Goal: Task Accomplishment & Management: Manage account settings

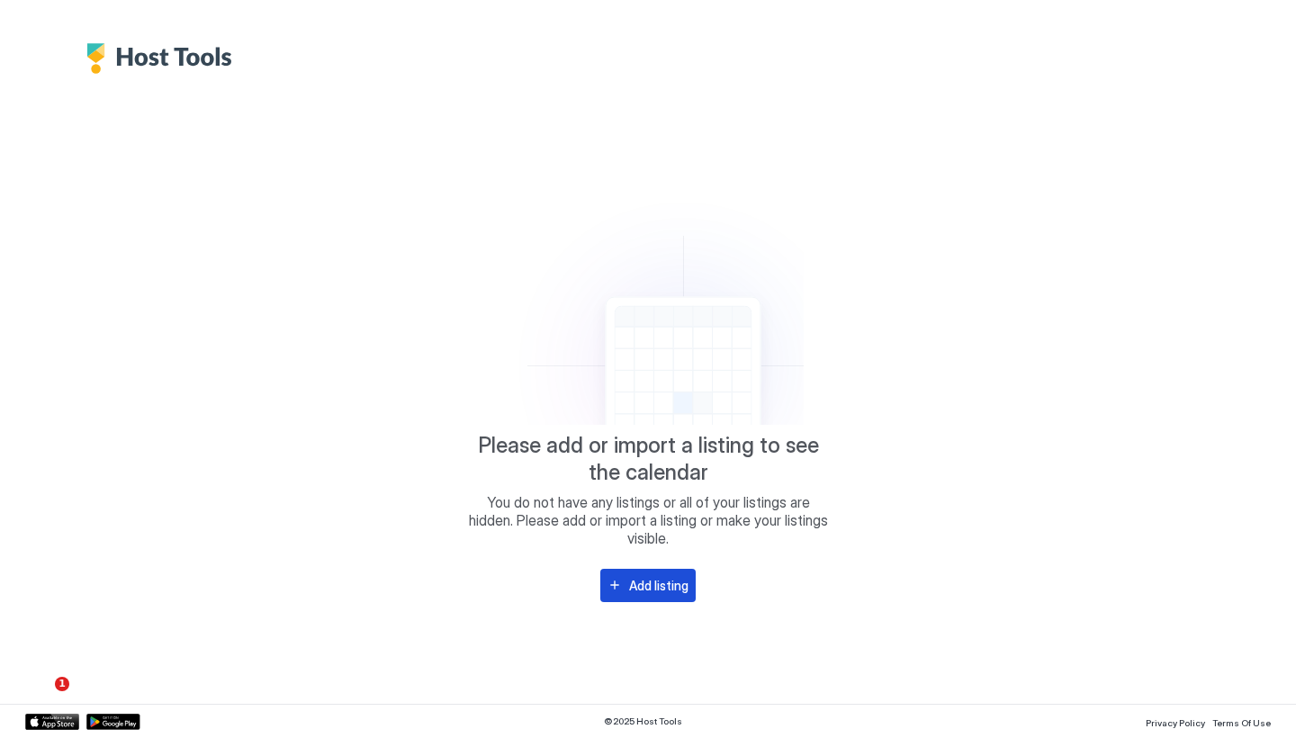
click at [664, 588] on div "Add listing" at bounding box center [658, 585] width 59 height 19
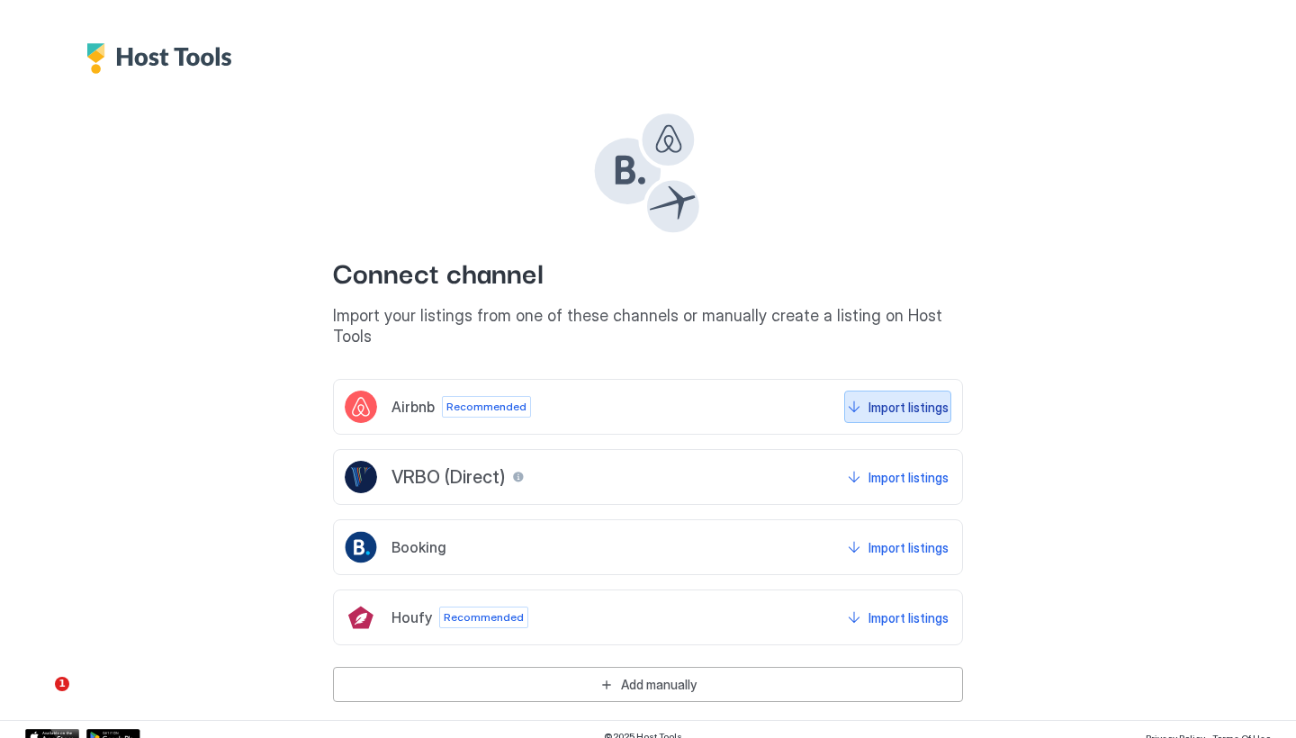
click at [920, 398] on div "Import listings" at bounding box center [908, 407] width 80 height 19
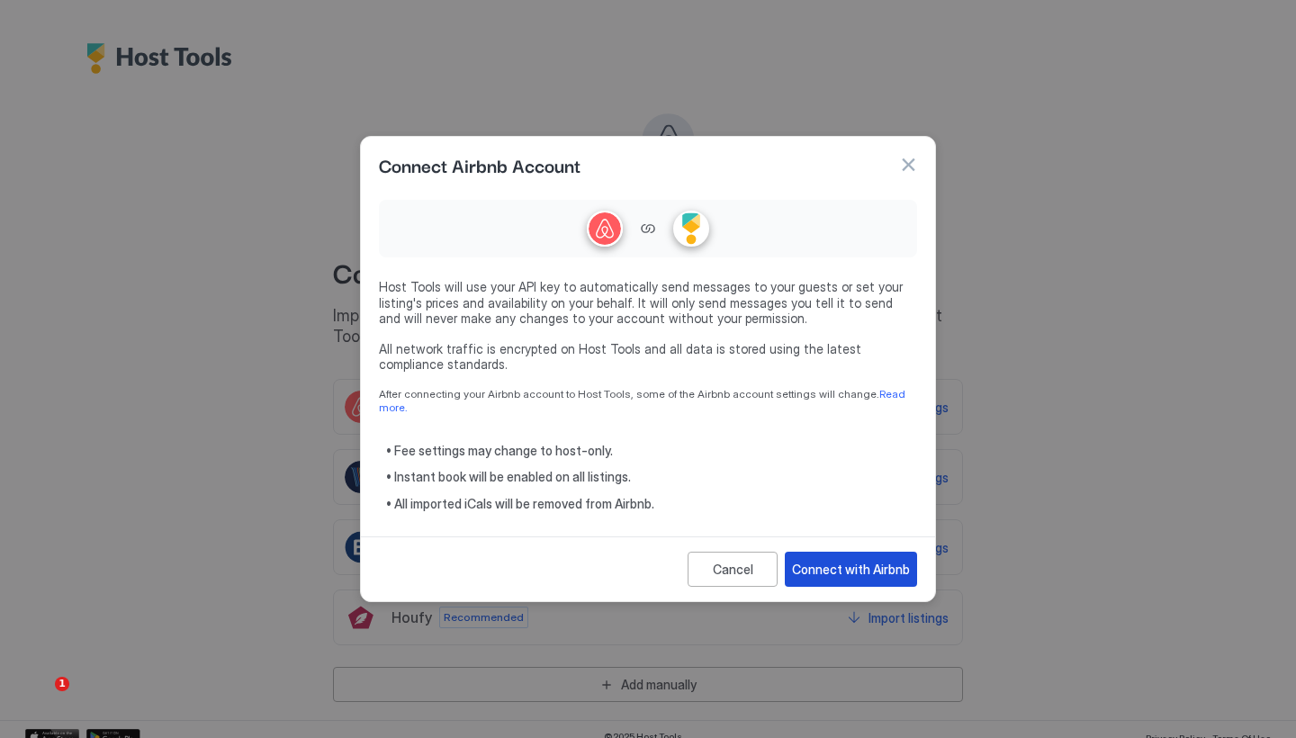
click at [884, 565] on div "Connect with Airbnb" at bounding box center [851, 569] width 118 height 19
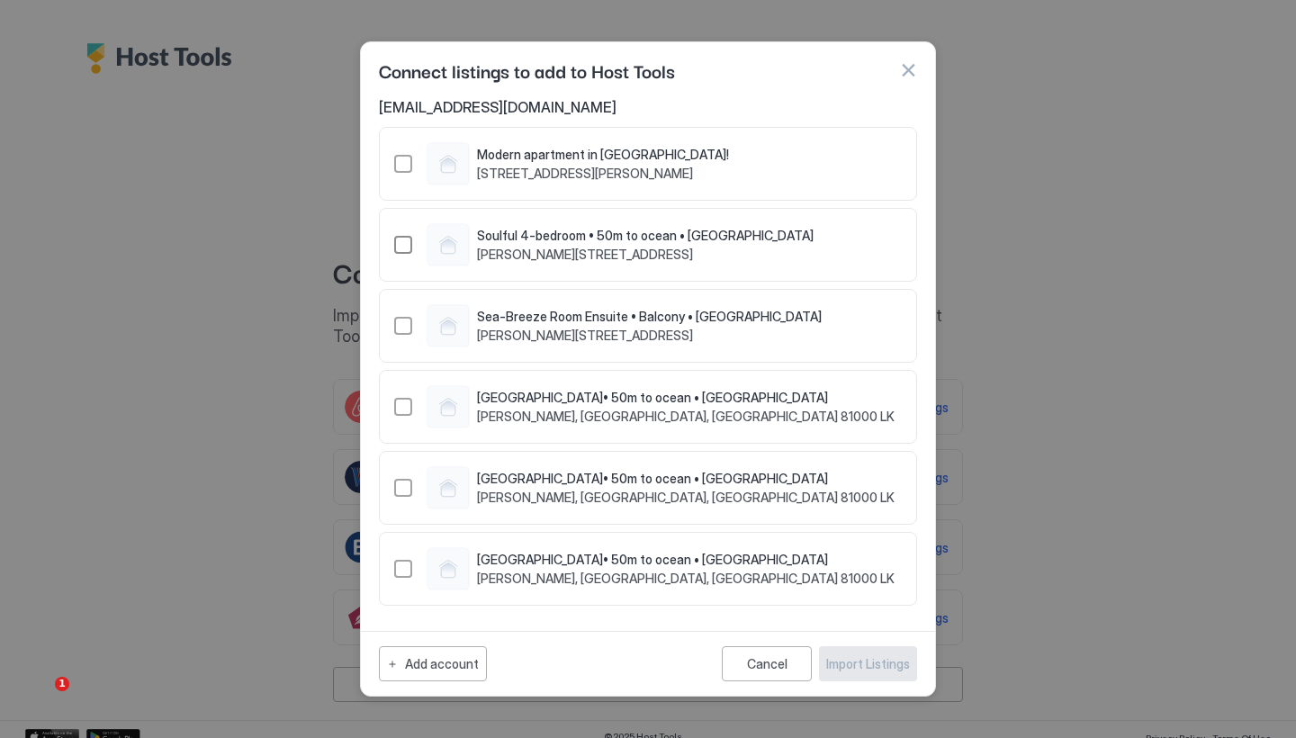
click at [405, 240] on div "1495799717336366264" at bounding box center [403, 245] width 18 height 18
click at [403, 326] on div "1495832483590612734" at bounding box center [403, 326] width 18 height 18
click at [405, 407] on div "1495842578538057650" at bounding box center [403, 407] width 18 height 18
click at [397, 487] on div "1495848694020440503" at bounding box center [403, 488] width 18 height 18
click at [400, 569] on div "1496951147315078925" at bounding box center [403, 569] width 18 height 18
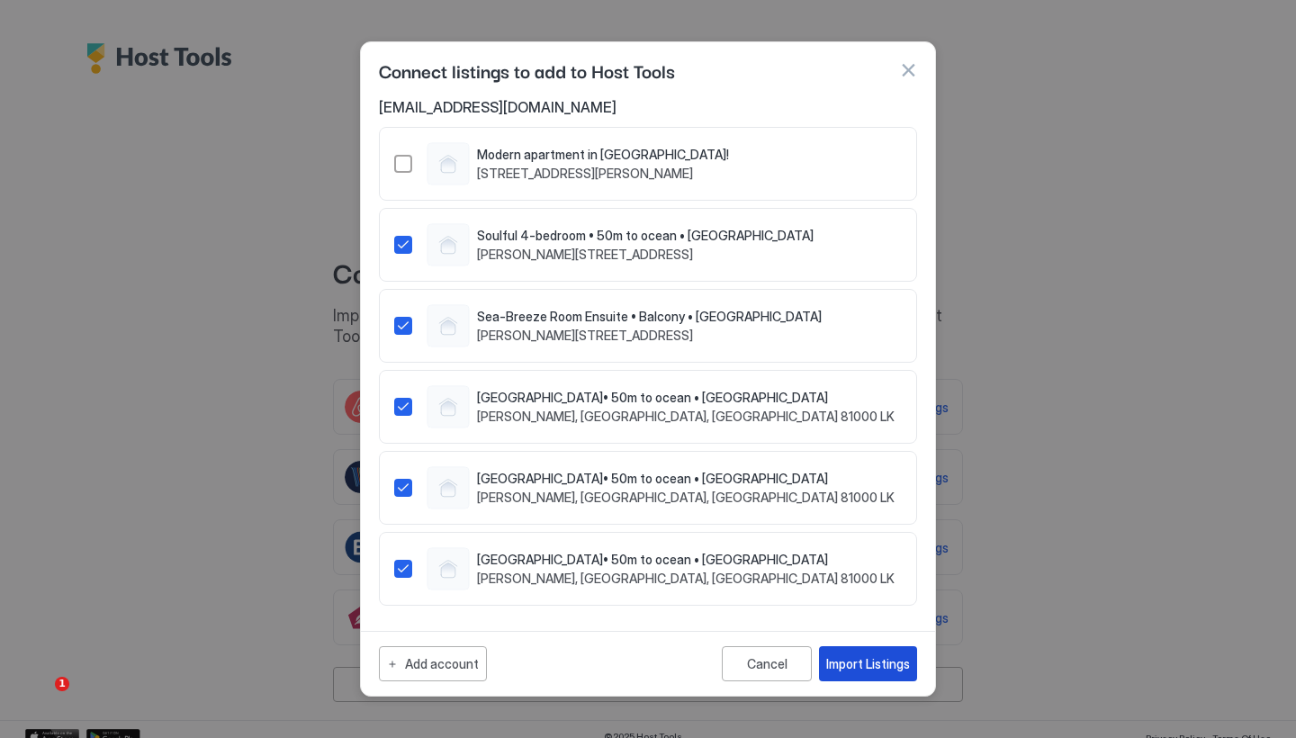
click at [887, 665] on div "Import Listings" at bounding box center [868, 663] width 84 height 19
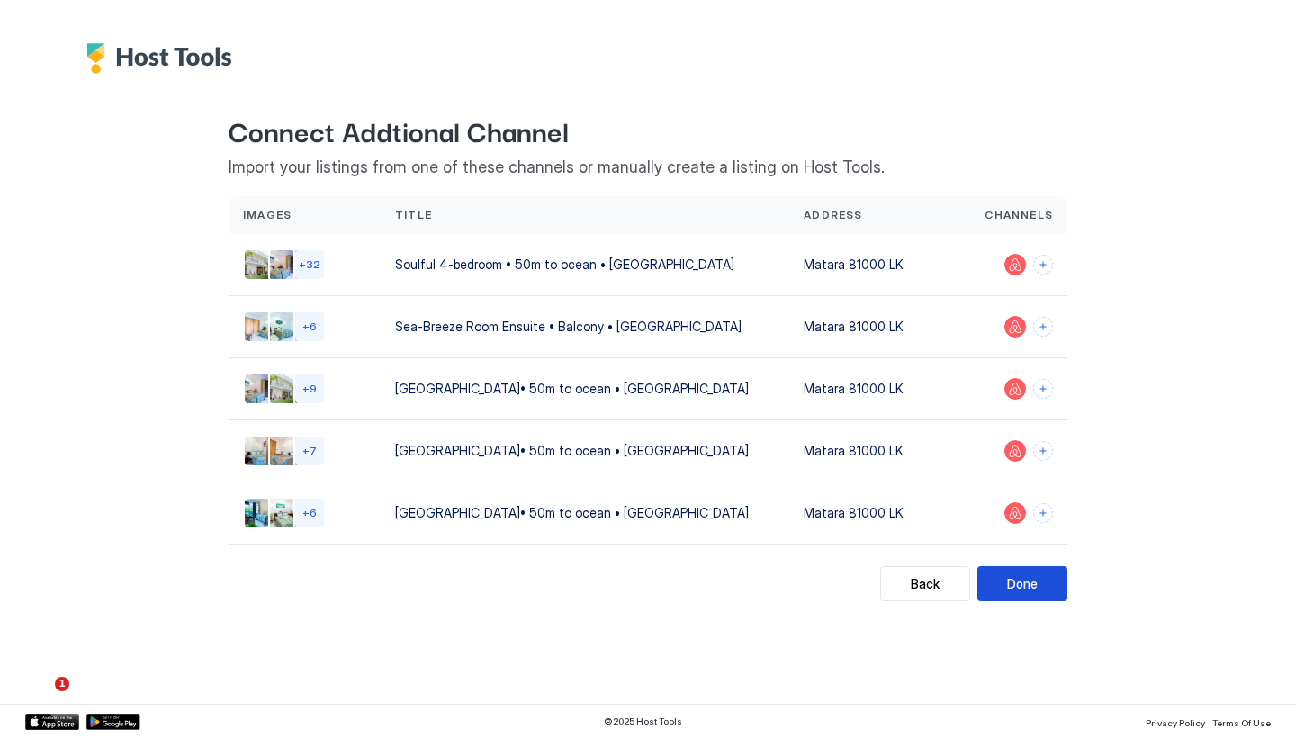
click at [1028, 581] on div "Done" at bounding box center [1022, 583] width 31 height 19
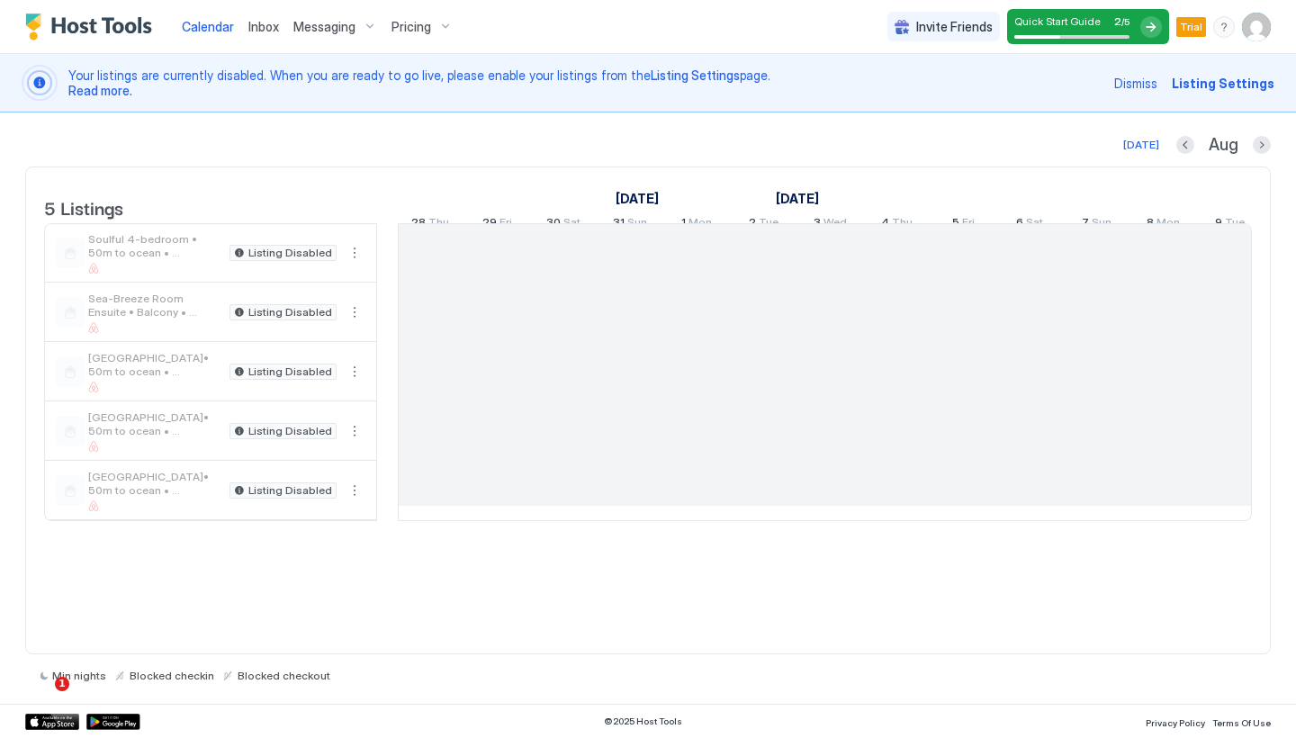
scroll to position [0, 1000]
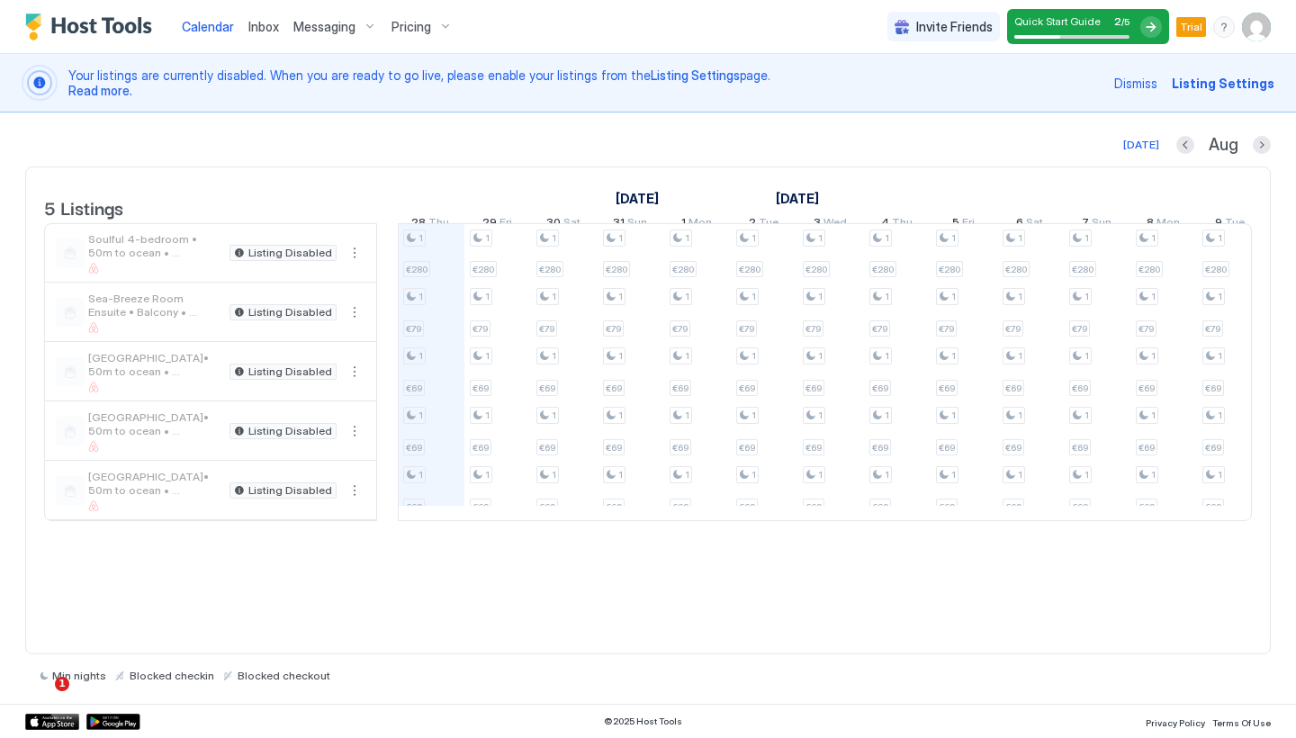
click at [1261, 31] on img "User profile" at bounding box center [1256, 27] width 29 height 29
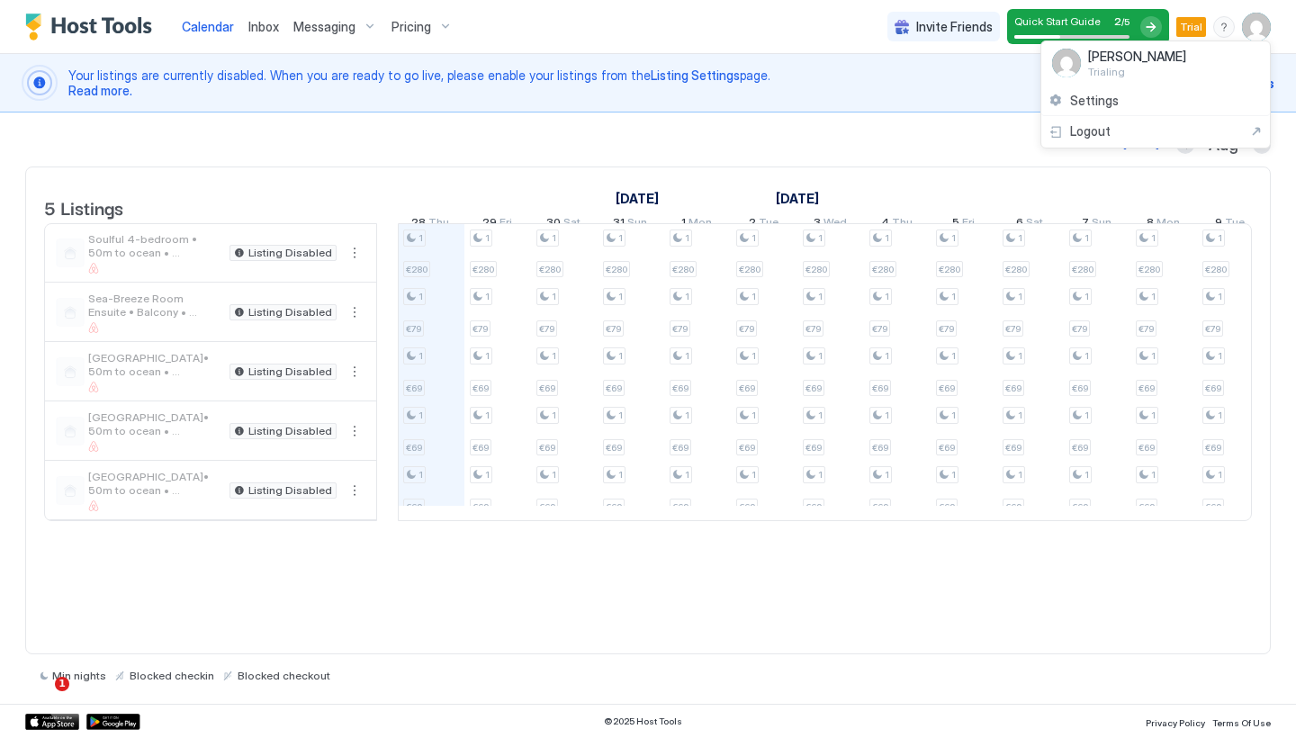
click at [959, 30] on div at bounding box center [648, 369] width 1296 height 738
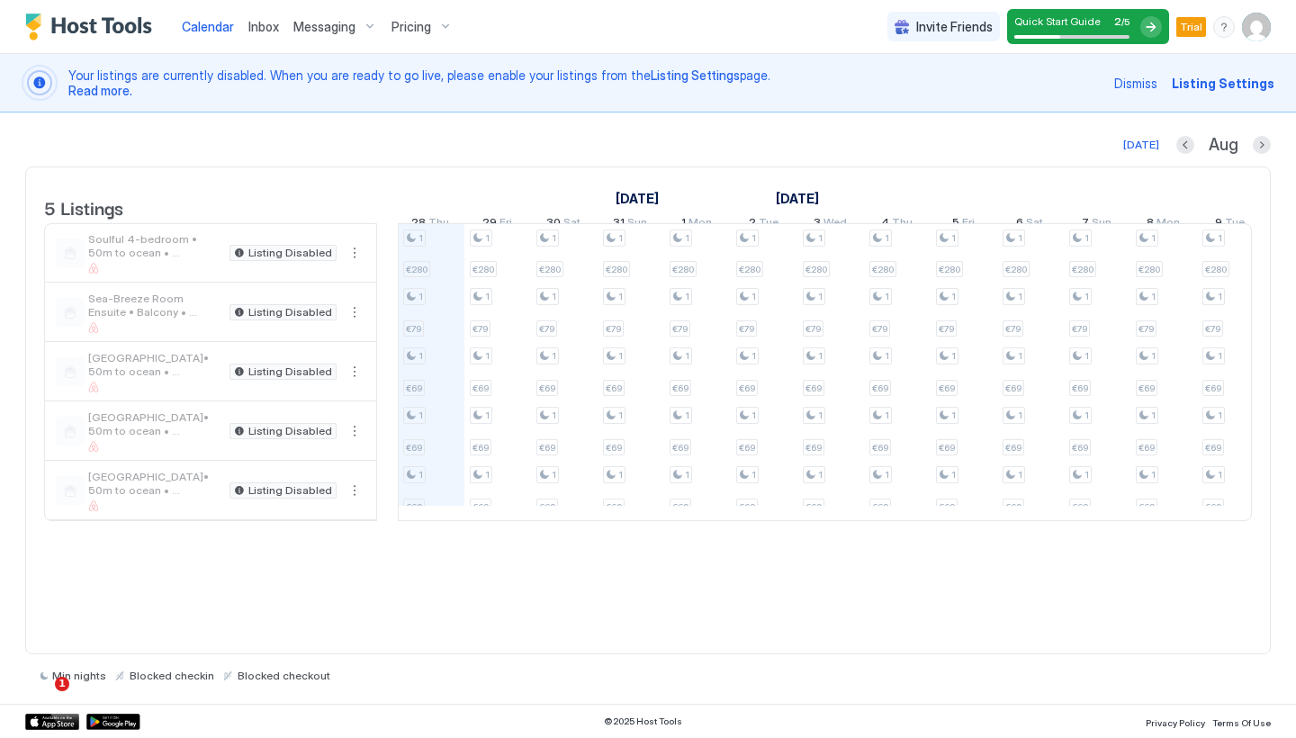
click at [1260, 31] on img "User profile" at bounding box center [1256, 27] width 29 height 29
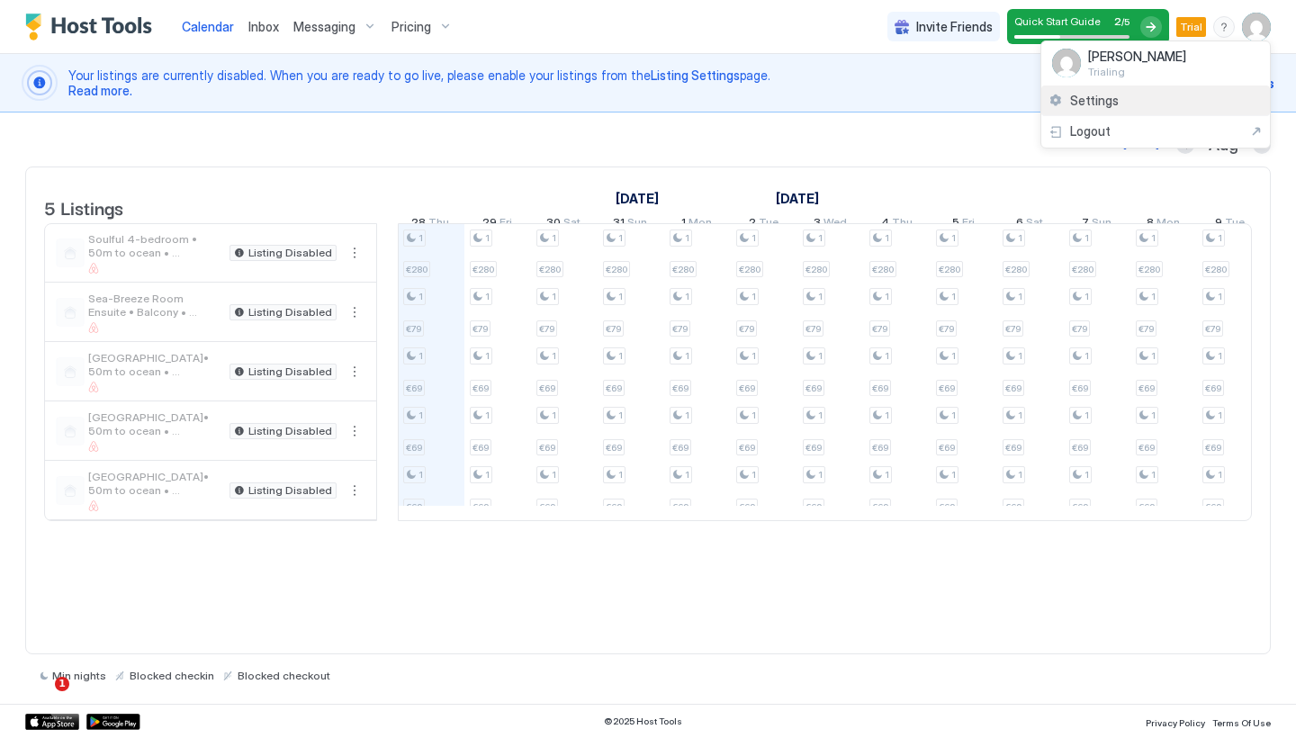
click at [1119, 103] on div "Settings" at bounding box center [1155, 100] width 229 height 31
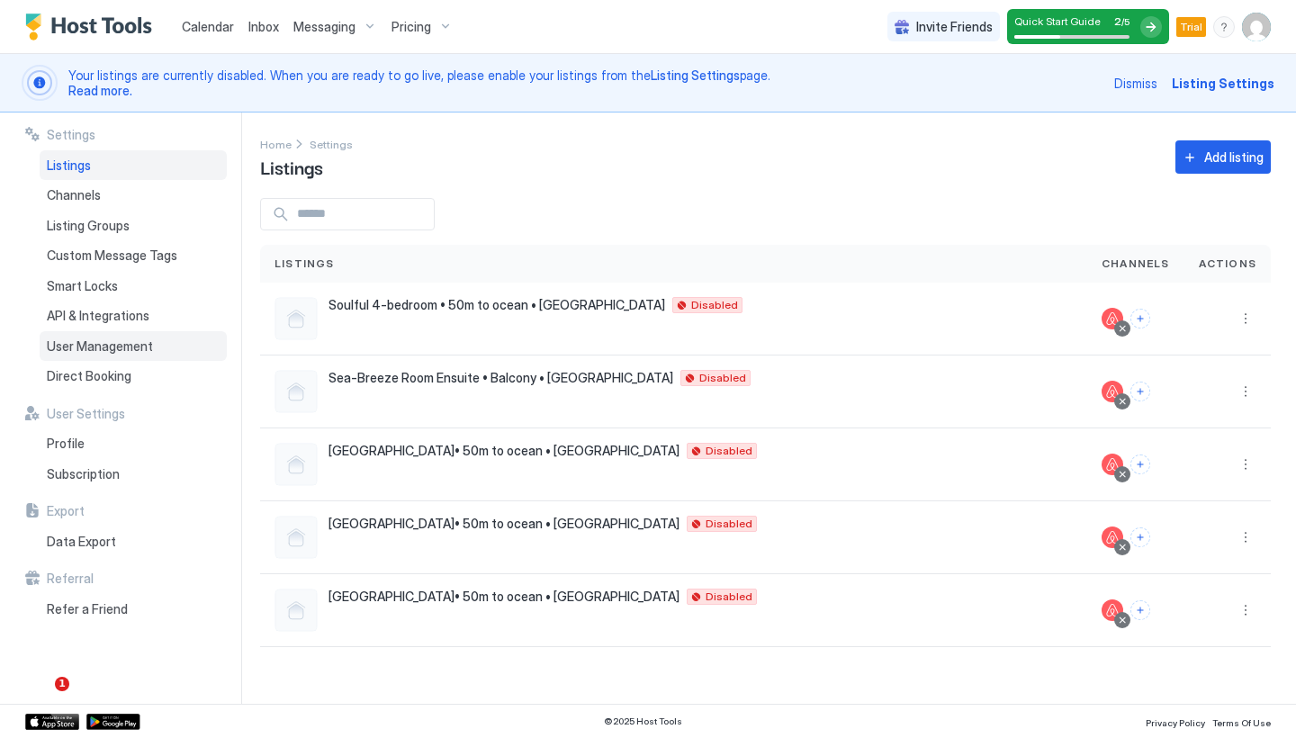
click at [113, 340] on span "User Management" at bounding box center [100, 346] width 106 height 16
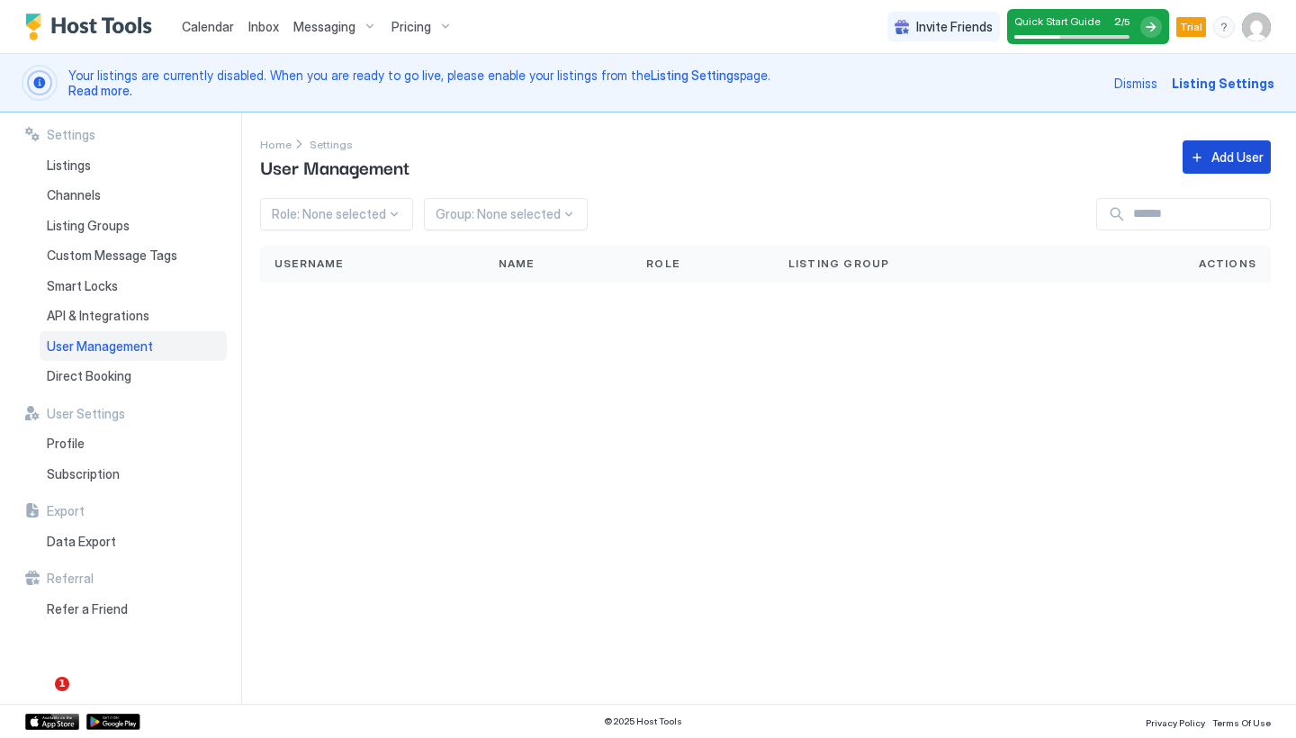
click at [1245, 157] on div "Add User" at bounding box center [1237, 157] width 52 height 19
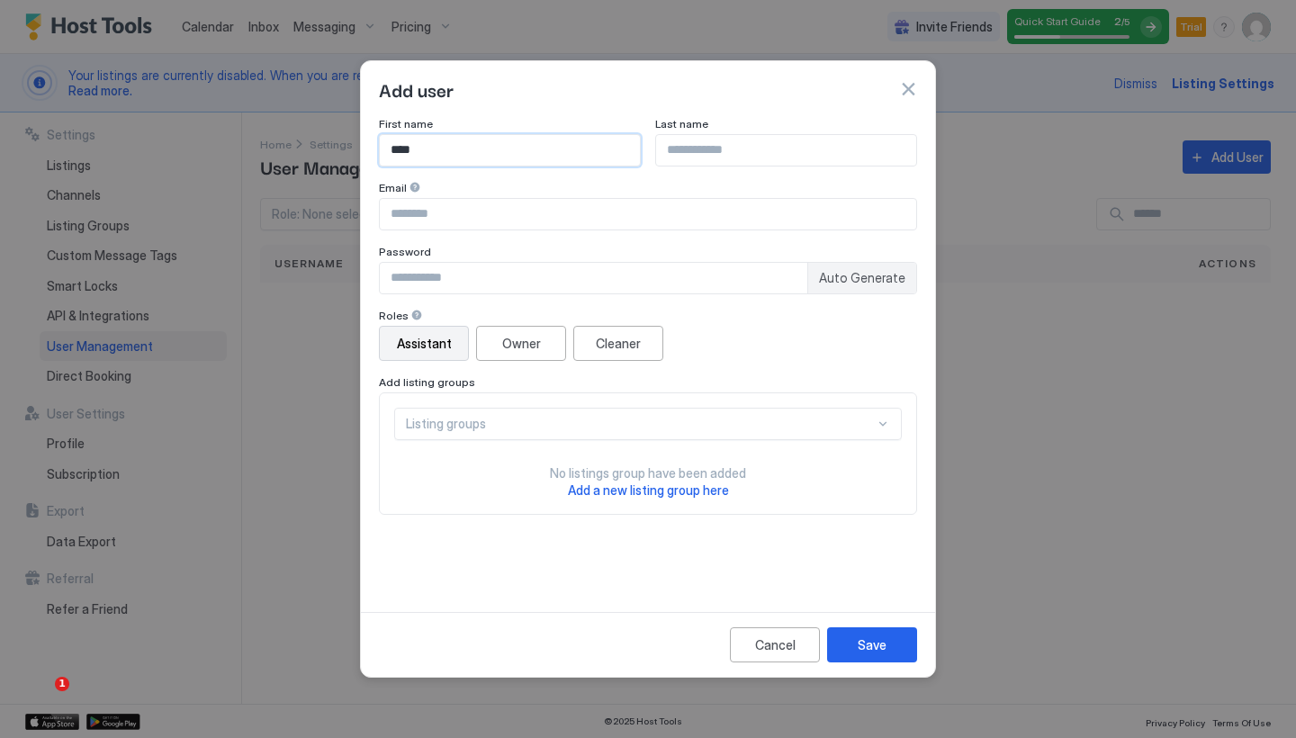
type input "****"
type input "**********"
click at [450, 282] on input "Input Field" at bounding box center [593, 278] width 427 height 31
type input "**********"
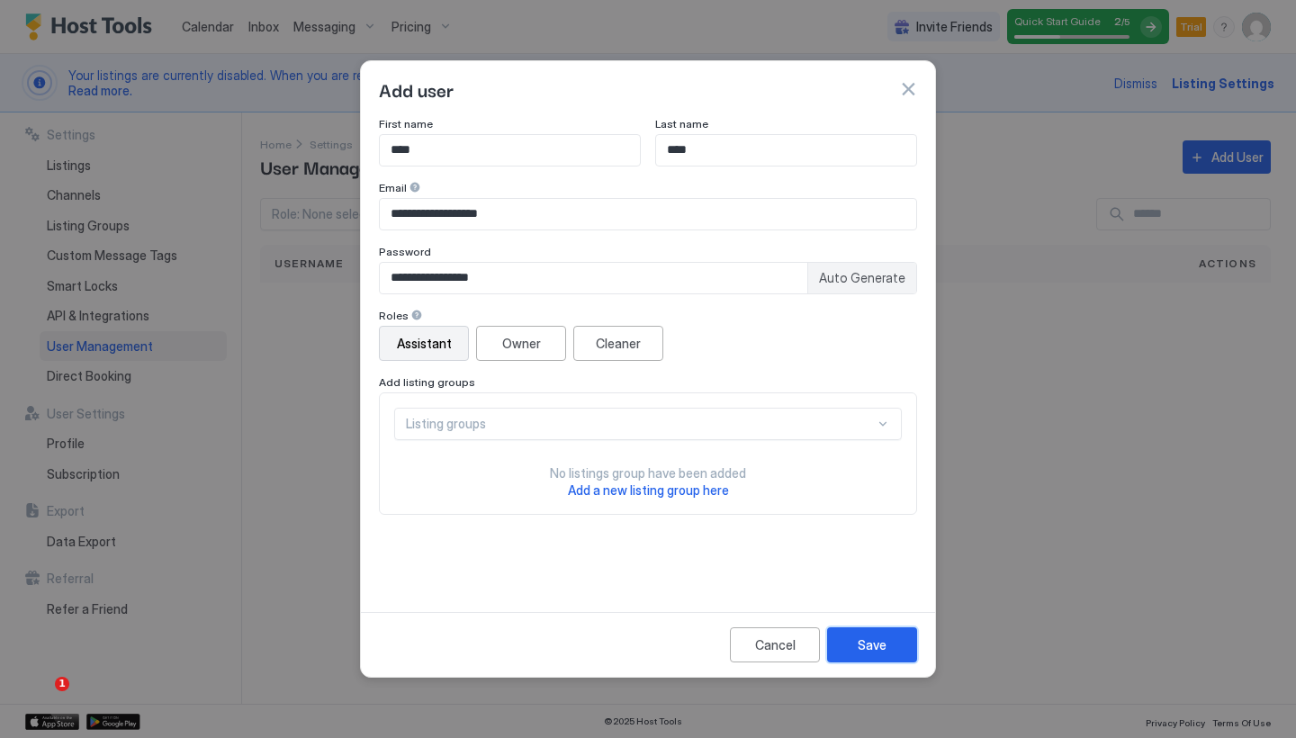
click at [856, 648] on button "Save" at bounding box center [872, 644] width 90 height 35
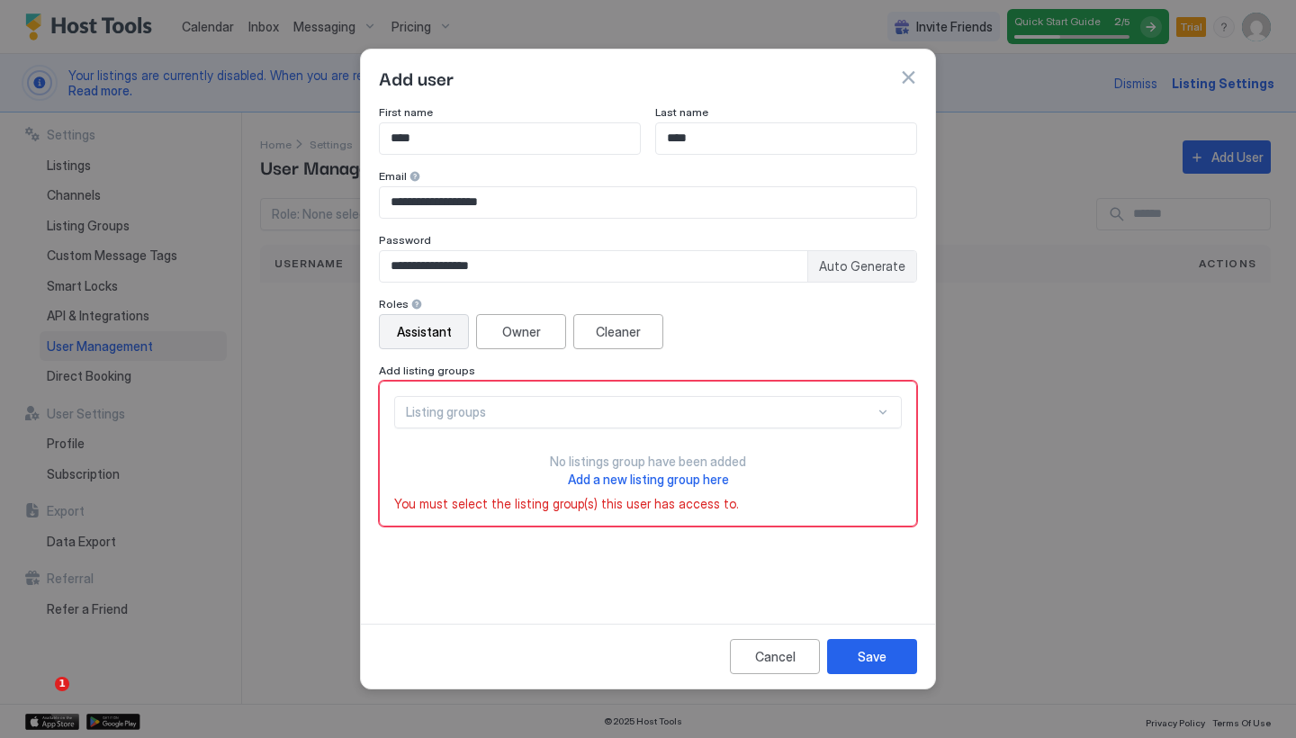
click at [505, 413] on div "Listing groups" at bounding box center [640, 412] width 469 height 16
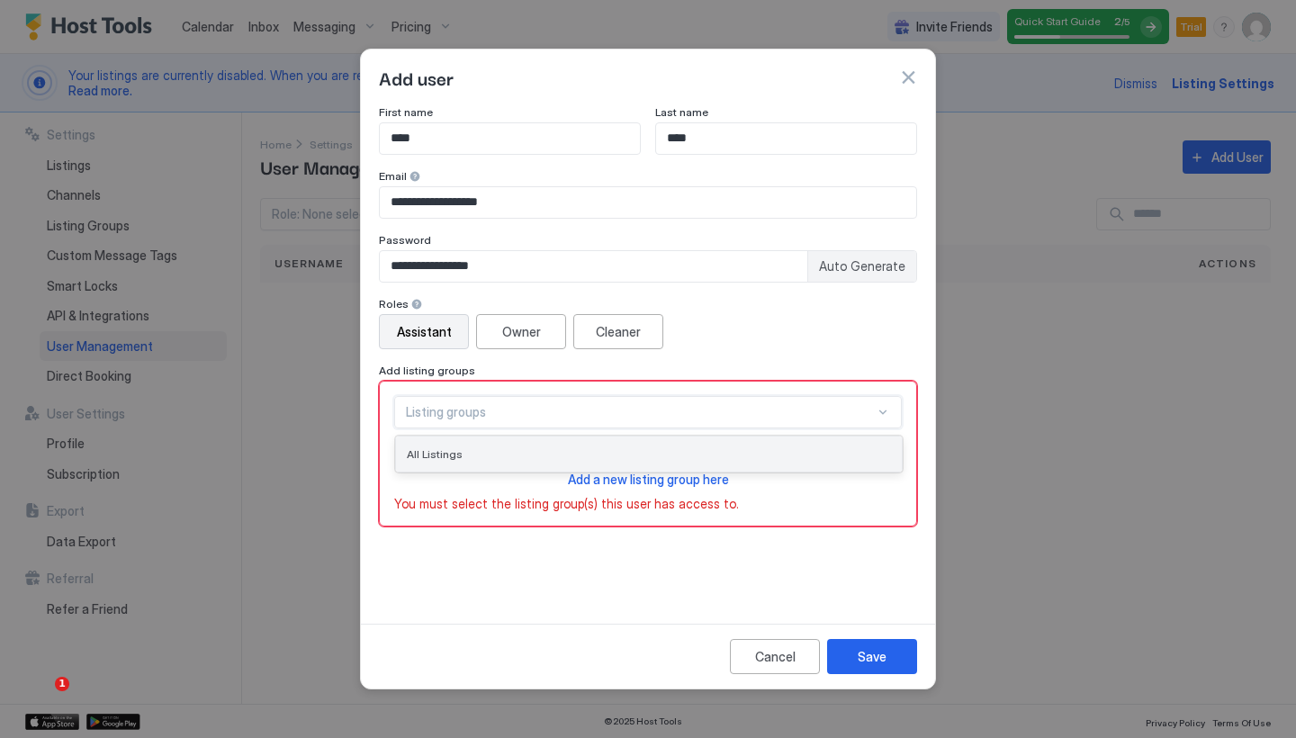
click at [454, 458] on span "All Listings" at bounding box center [435, 453] width 56 height 13
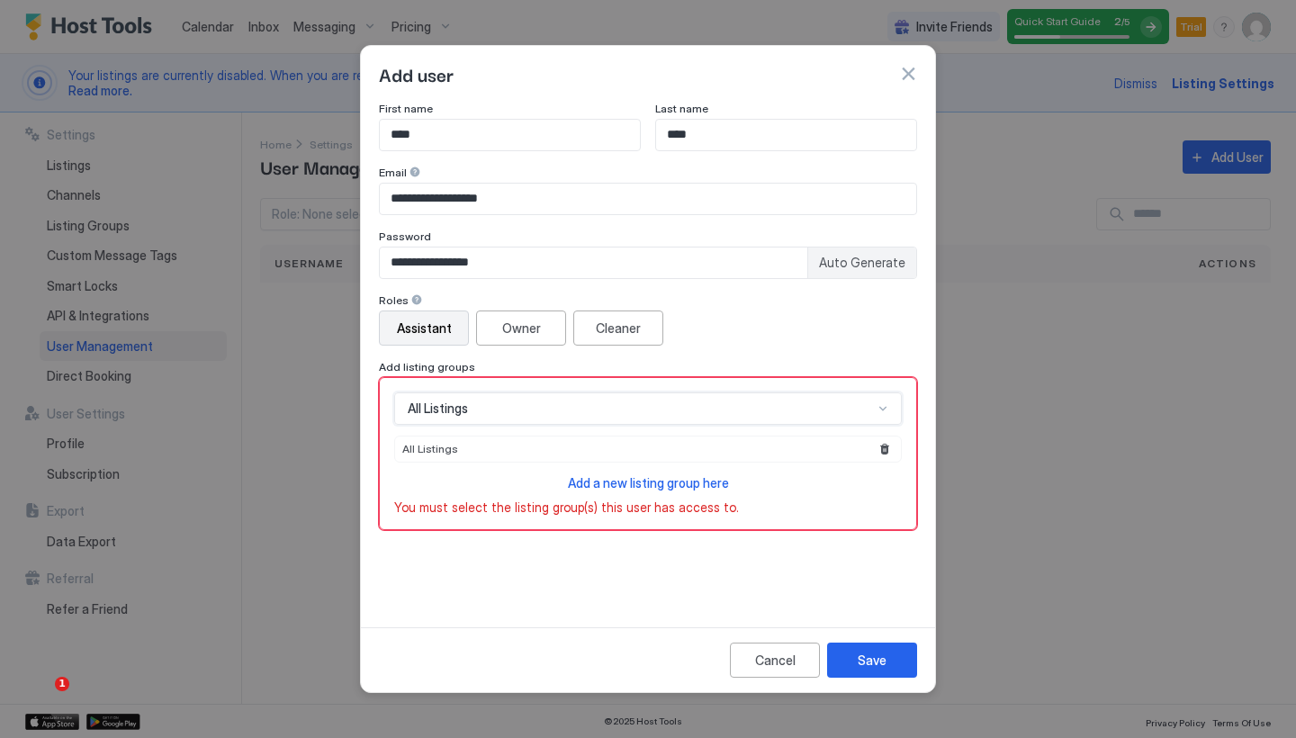
click at [888, 404] on div at bounding box center [882, 408] width 14 height 14
click at [660, 402] on div "All Listings" at bounding box center [640, 408] width 465 height 16
click at [617, 482] on span "Add a new listing group here" at bounding box center [648, 482] width 161 height 15
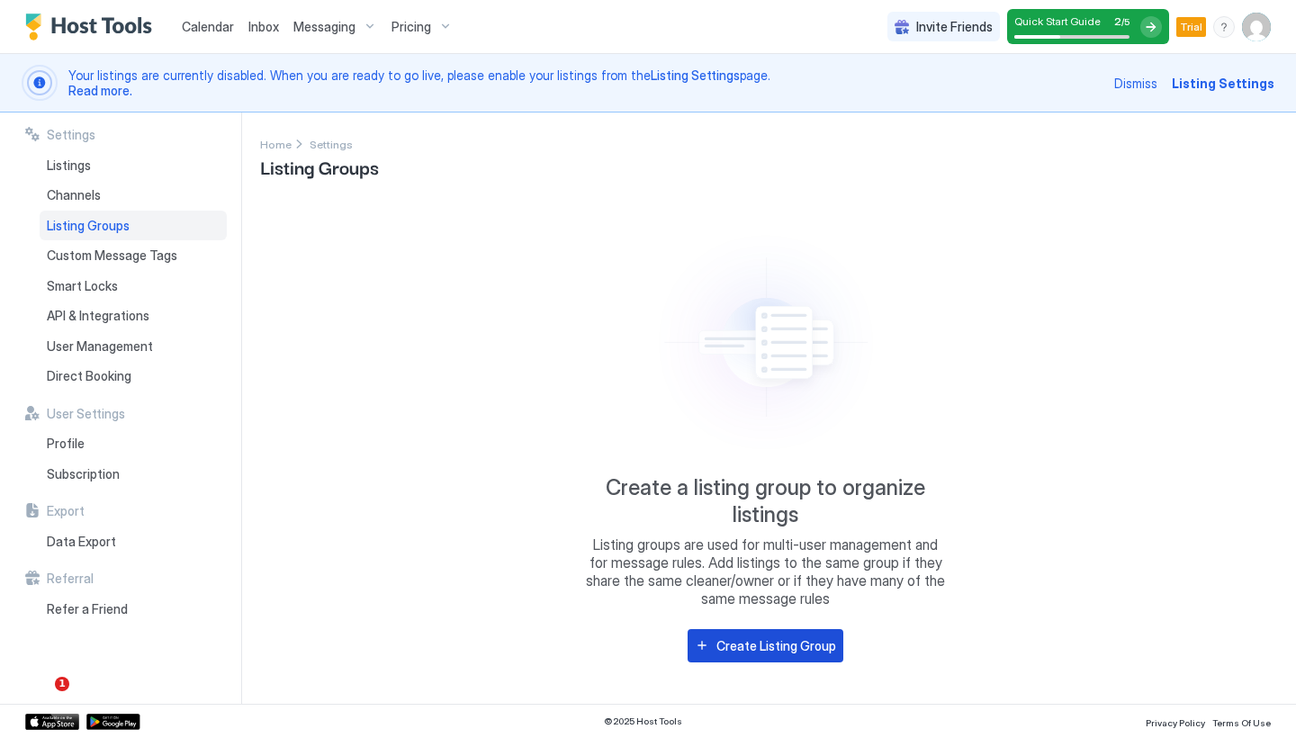
click at [785, 650] on div "Create Listing Group" at bounding box center [776, 645] width 120 height 19
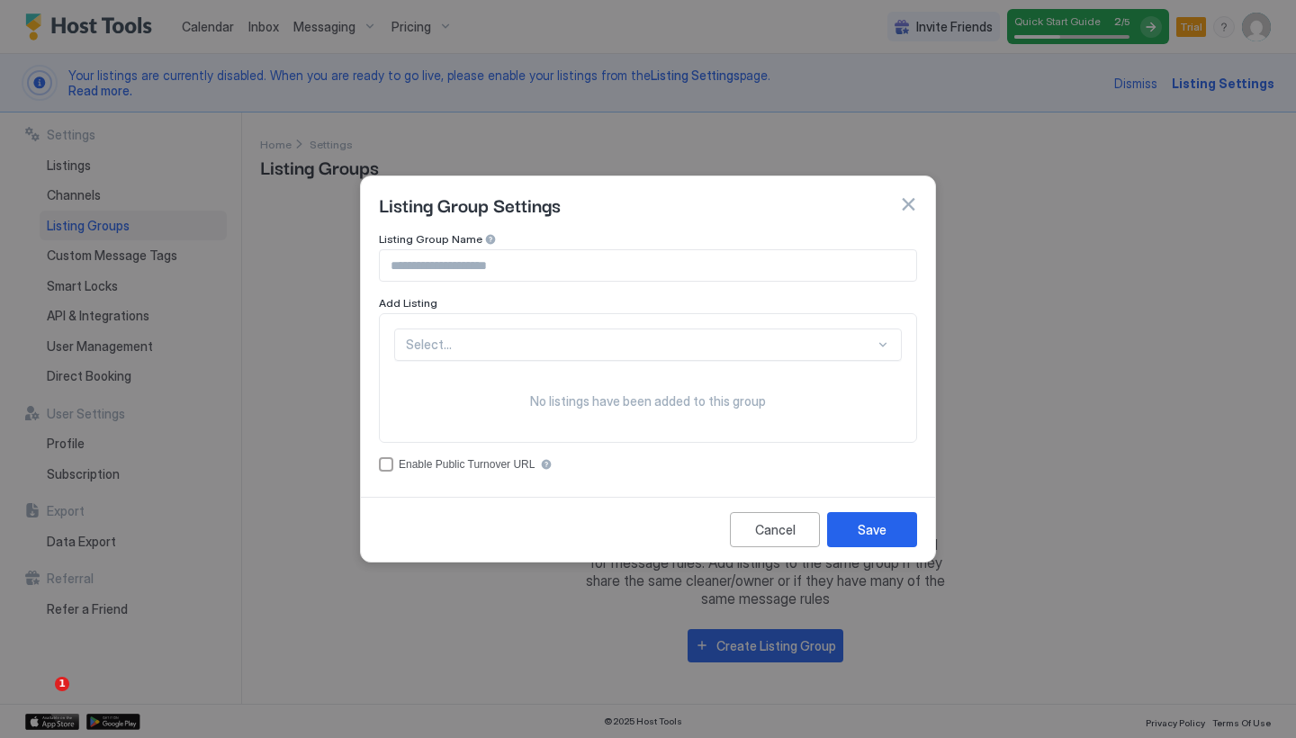
click at [911, 206] on button "button" at bounding box center [908, 204] width 18 height 18
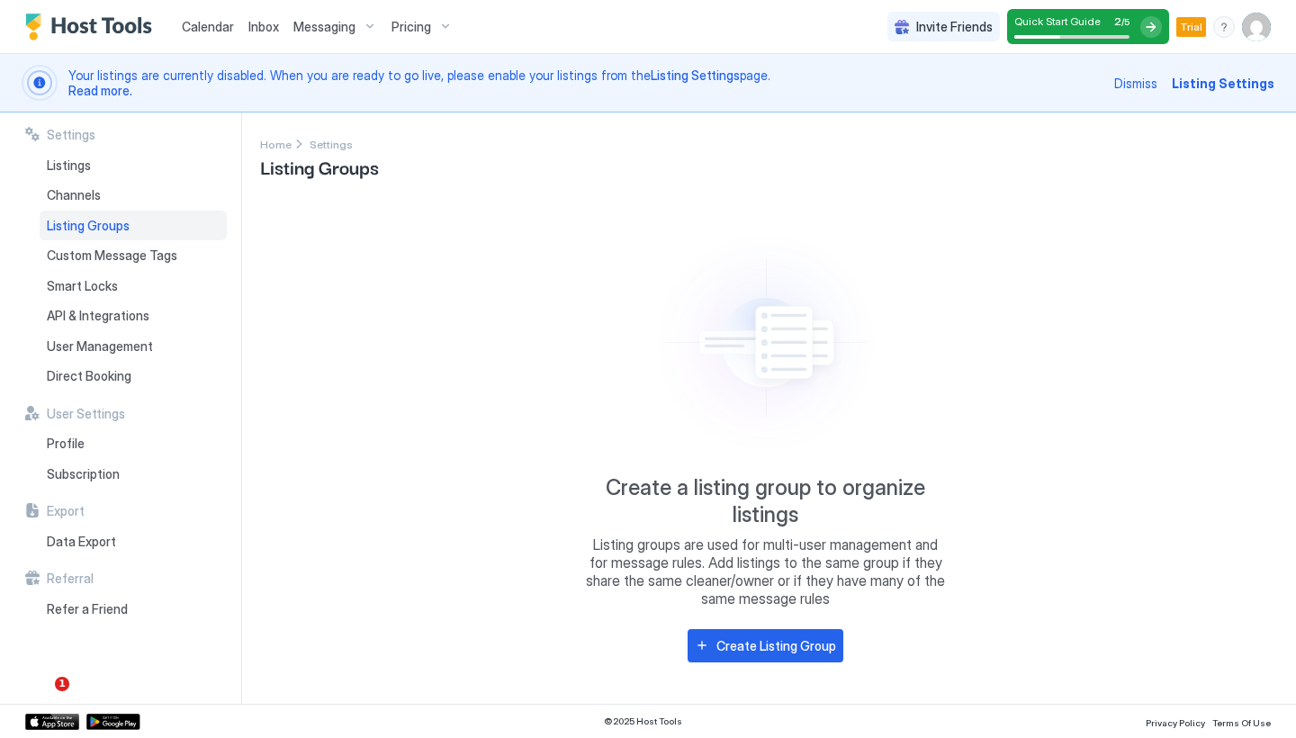
click at [1147, 85] on span "Dismiss" at bounding box center [1135, 83] width 43 height 19
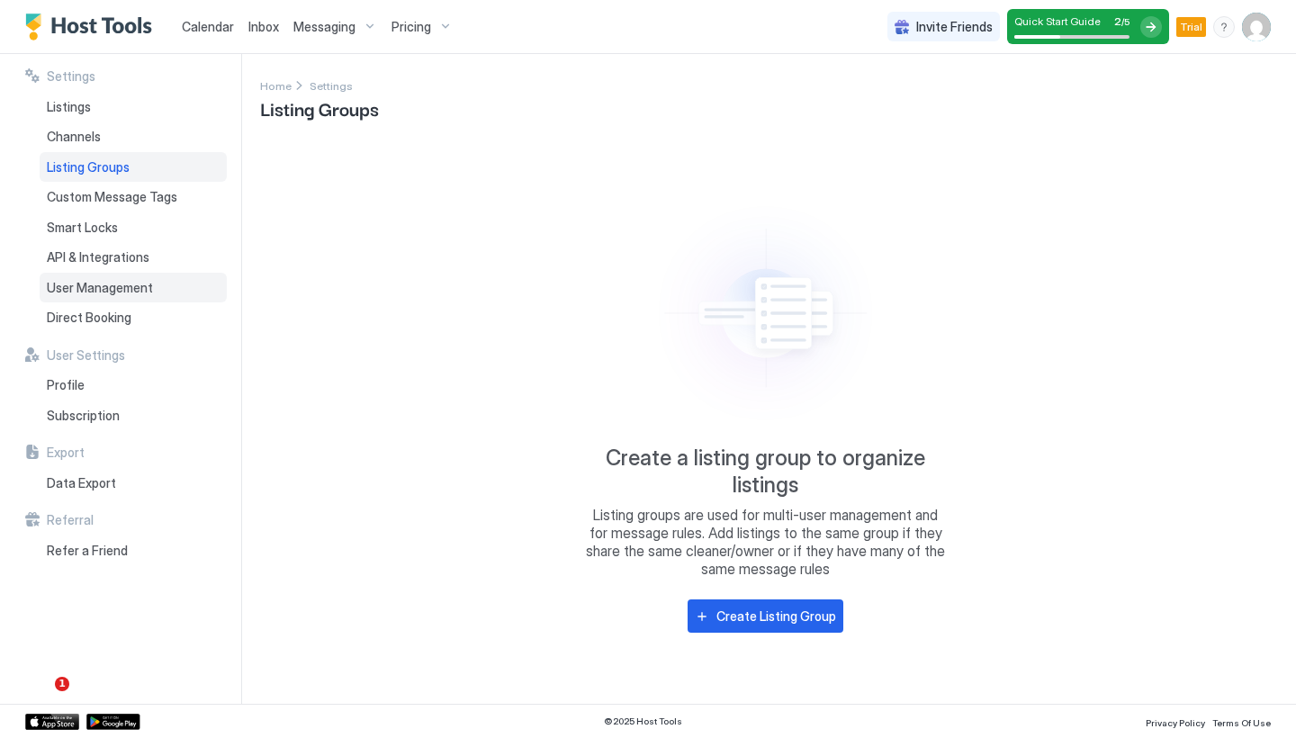
click at [137, 283] on span "User Management" at bounding box center [100, 288] width 106 height 16
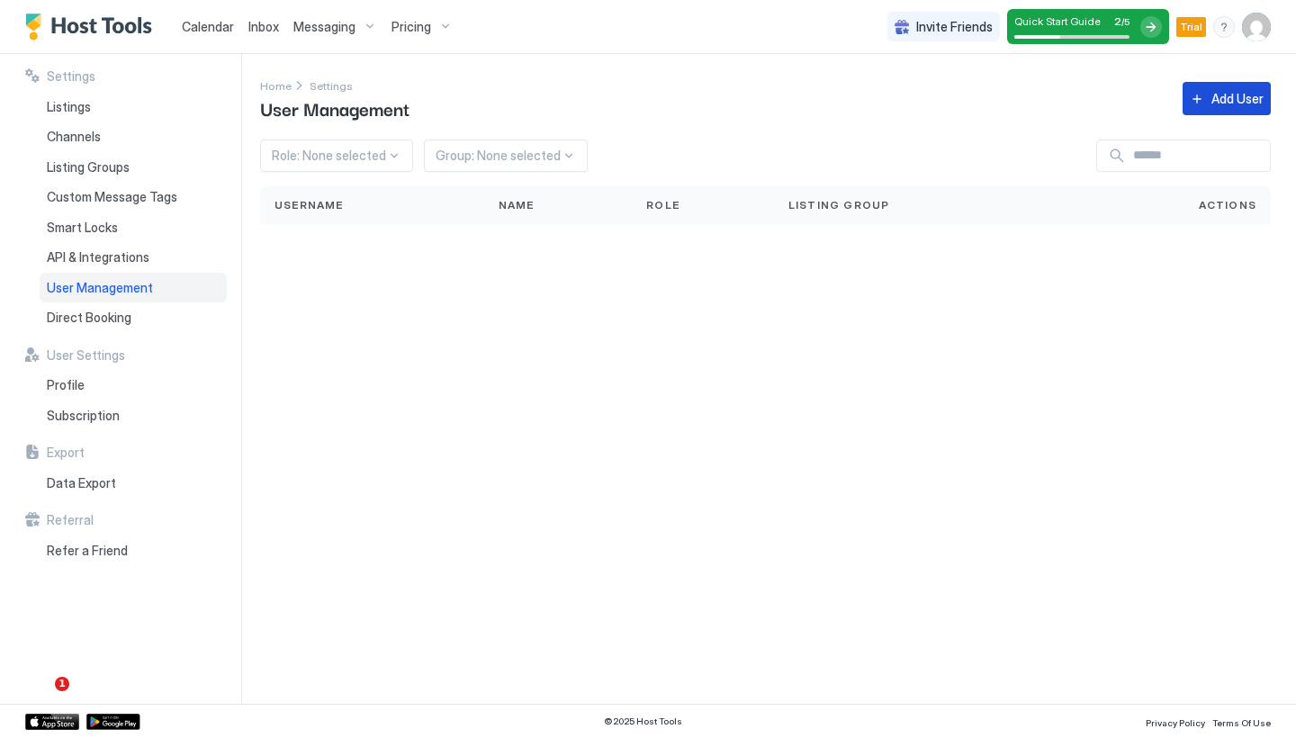
click at [1243, 93] on div "Add User" at bounding box center [1237, 98] width 52 height 19
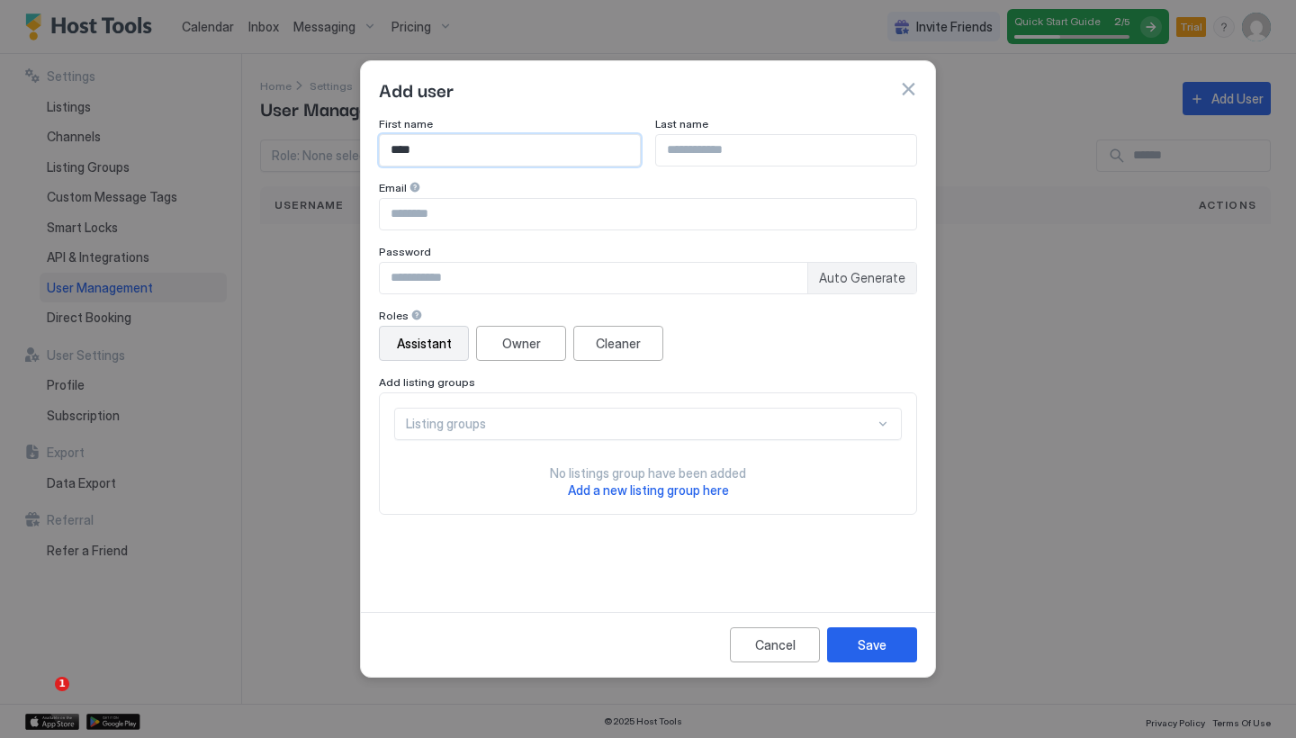
type input "****"
type input "**********"
click at [880, 647] on div "Save" at bounding box center [871, 644] width 29 height 19
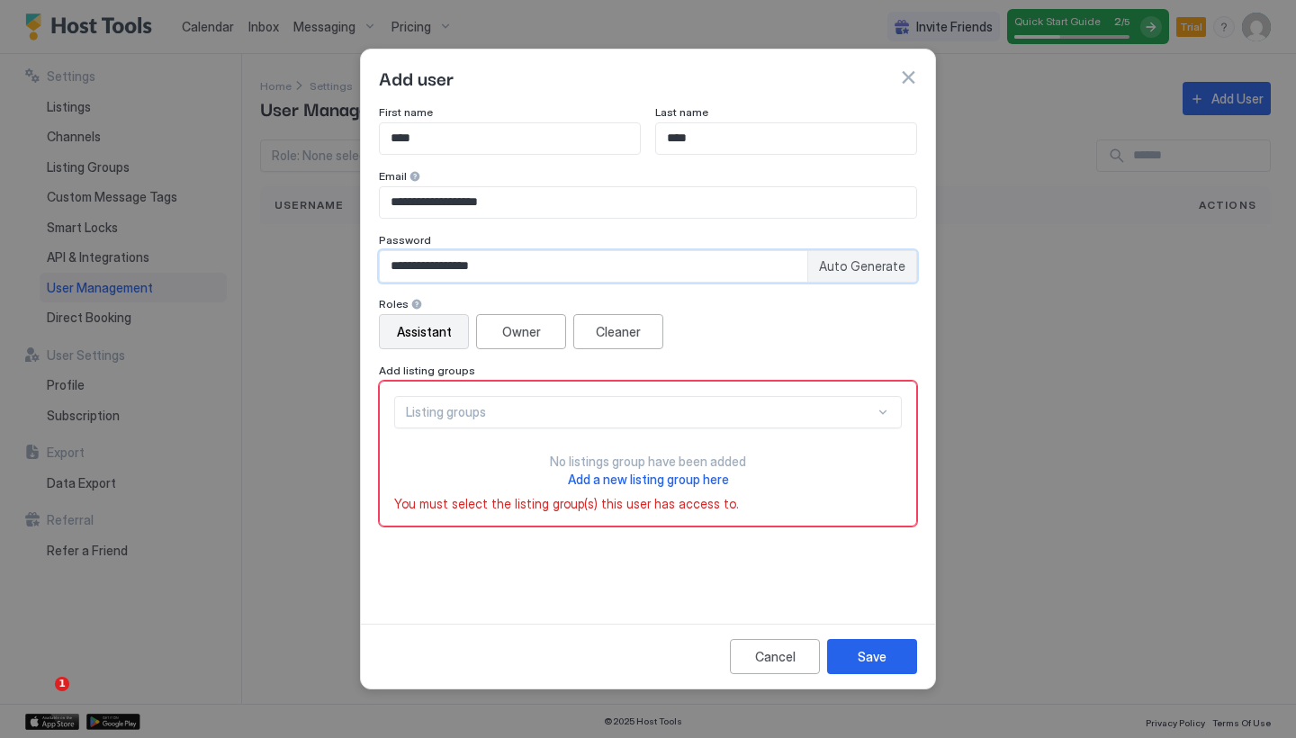
type input "**********"
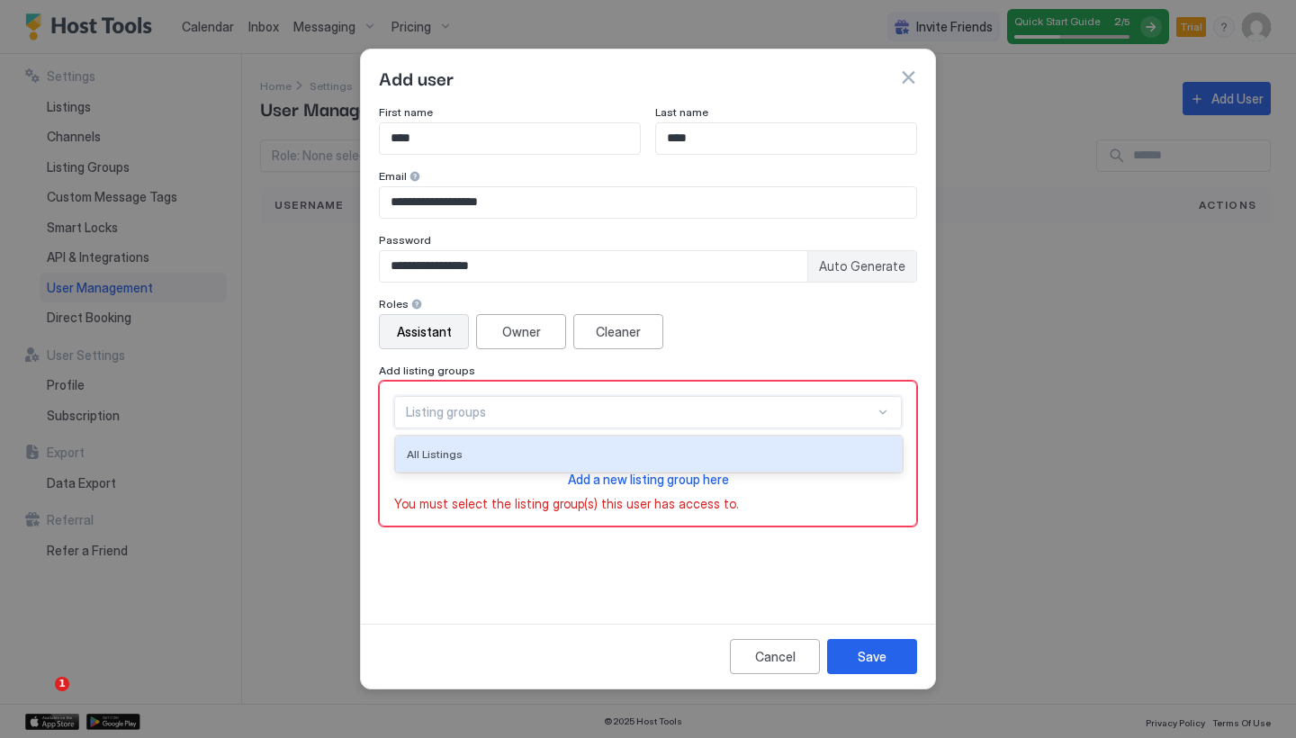
click at [523, 413] on div "Listing groups" at bounding box center [640, 412] width 469 height 16
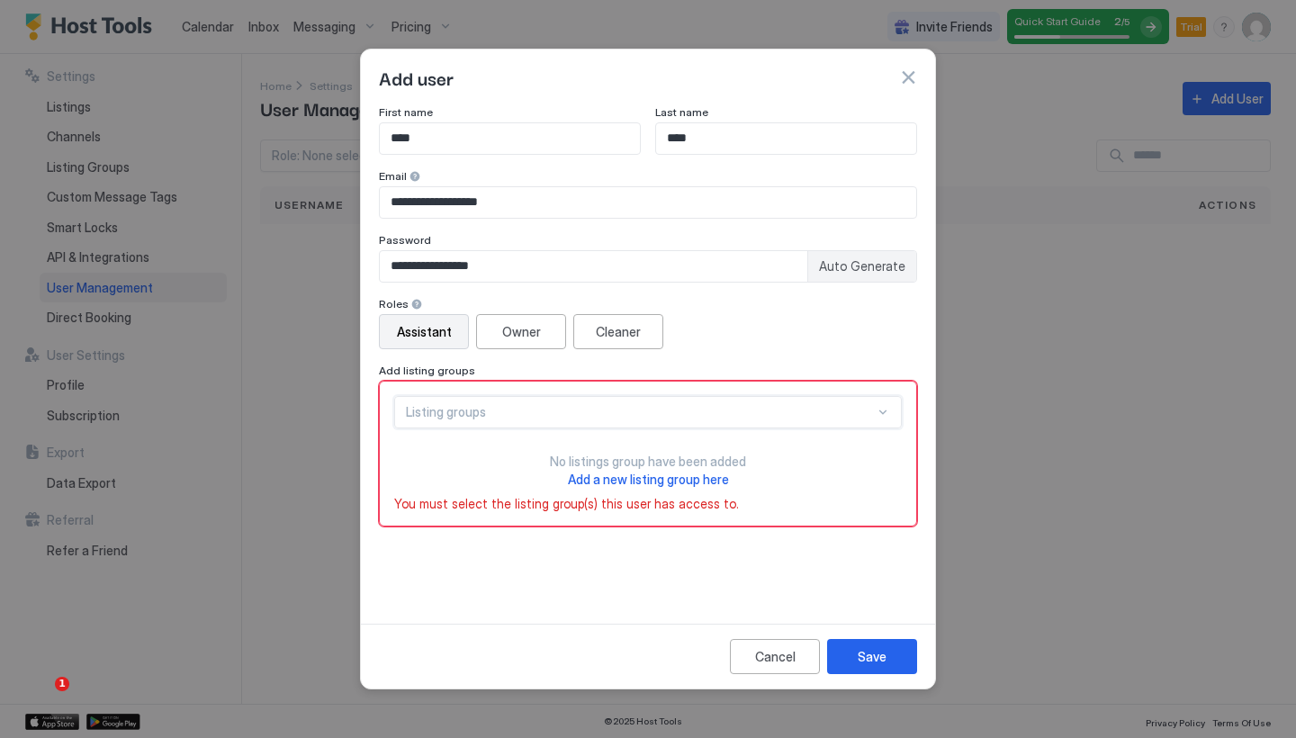
click at [523, 413] on div "Listing groups" at bounding box center [640, 412] width 469 height 16
click at [884, 411] on div at bounding box center [882, 412] width 14 height 14
click at [874, 666] on button "Save" at bounding box center [872, 656] width 90 height 35
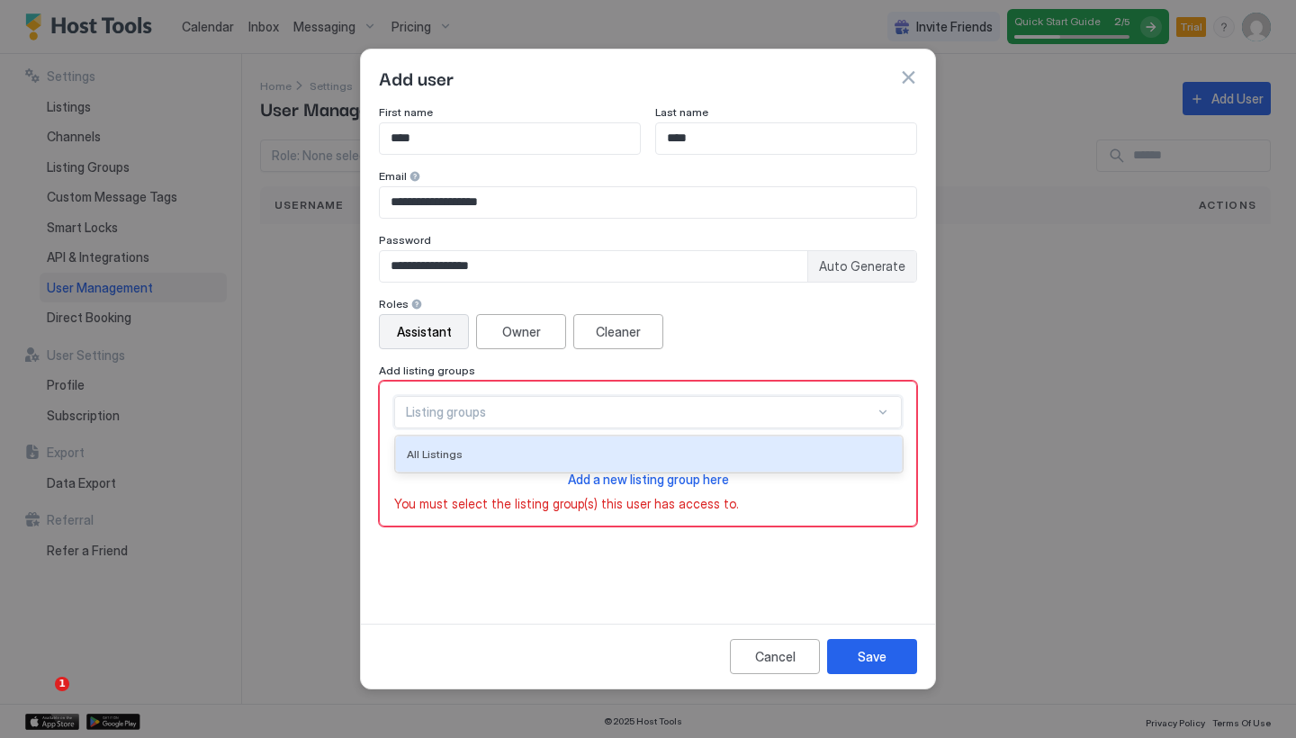
click at [544, 411] on div "Listing groups" at bounding box center [640, 412] width 469 height 16
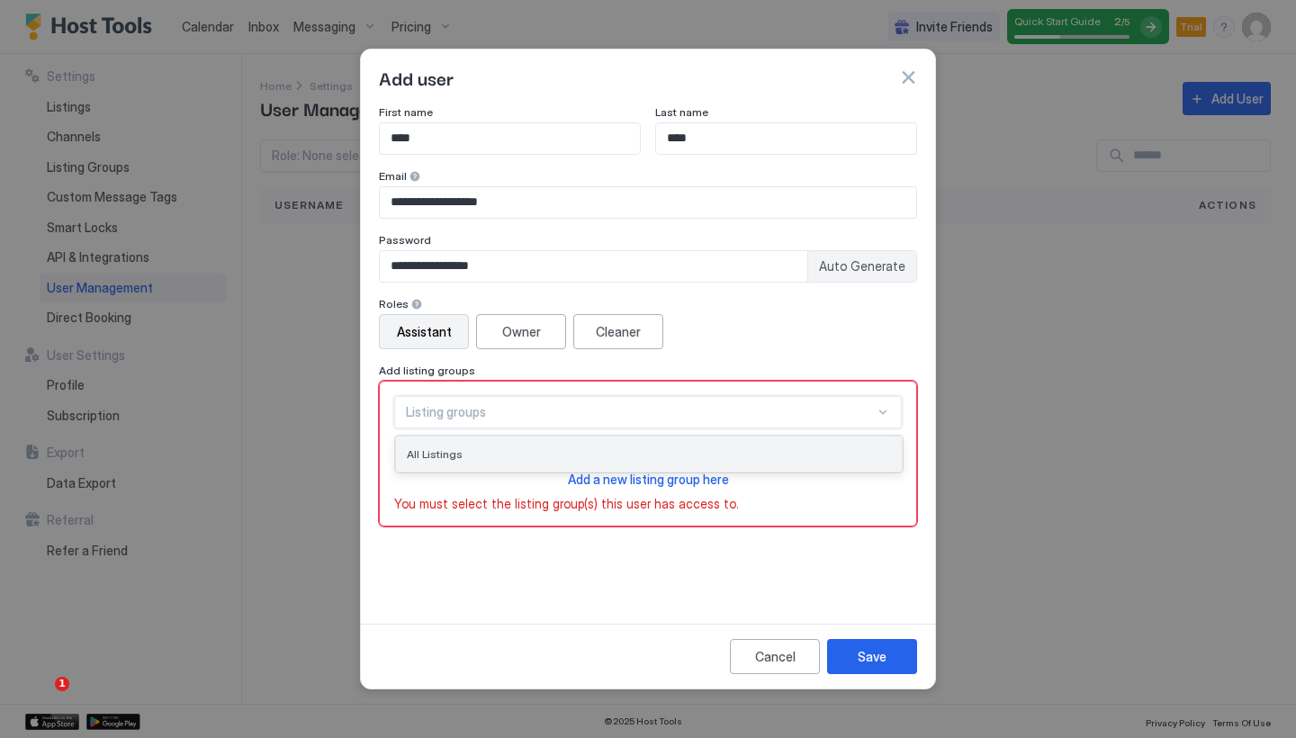
click at [447, 454] on span "All Listings" at bounding box center [435, 453] width 56 height 13
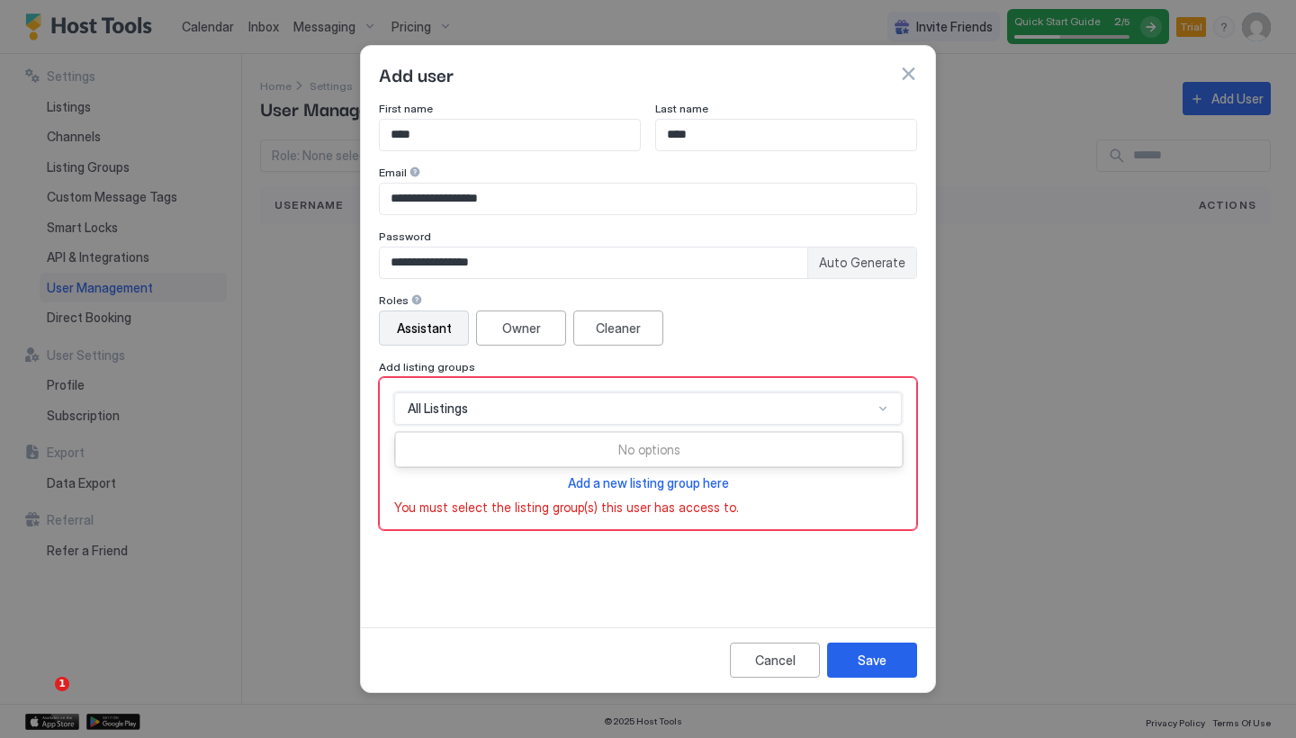
click at [884, 408] on div at bounding box center [882, 408] width 14 height 14
click at [516, 414] on div "All Listings" at bounding box center [640, 408] width 465 height 16
click at [473, 408] on div "All Listings" at bounding box center [640, 408] width 465 height 16
click at [674, 482] on span "Add a new listing group here" at bounding box center [648, 482] width 161 height 15
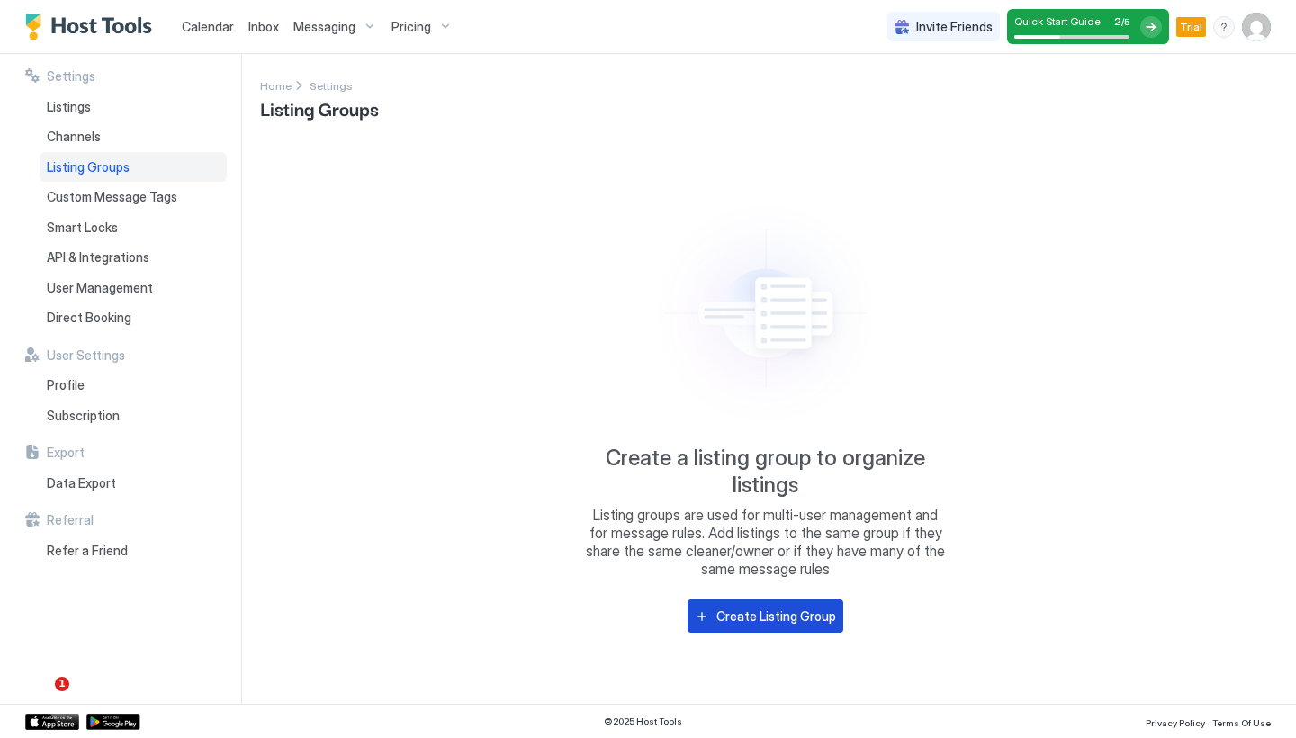
click at [769, 621] on div "Create Listing Group" at bounding box center [776, 615] width 120 height 19
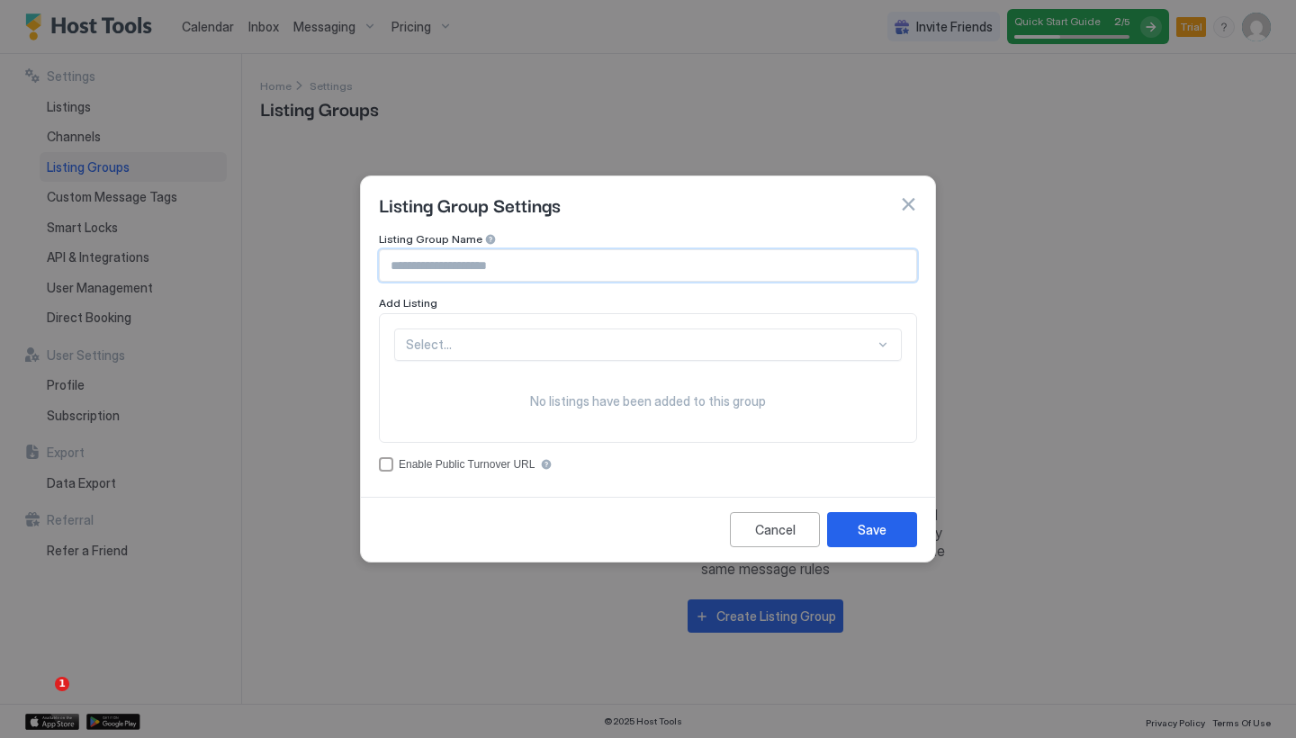
click at [577, 271] on input "Input Field" at bounding box center [648, 265] width 536 height 31
type input "**********"
click at [566, 339] on div "Select..." at bounding box center [647, 344] width 507 height 32
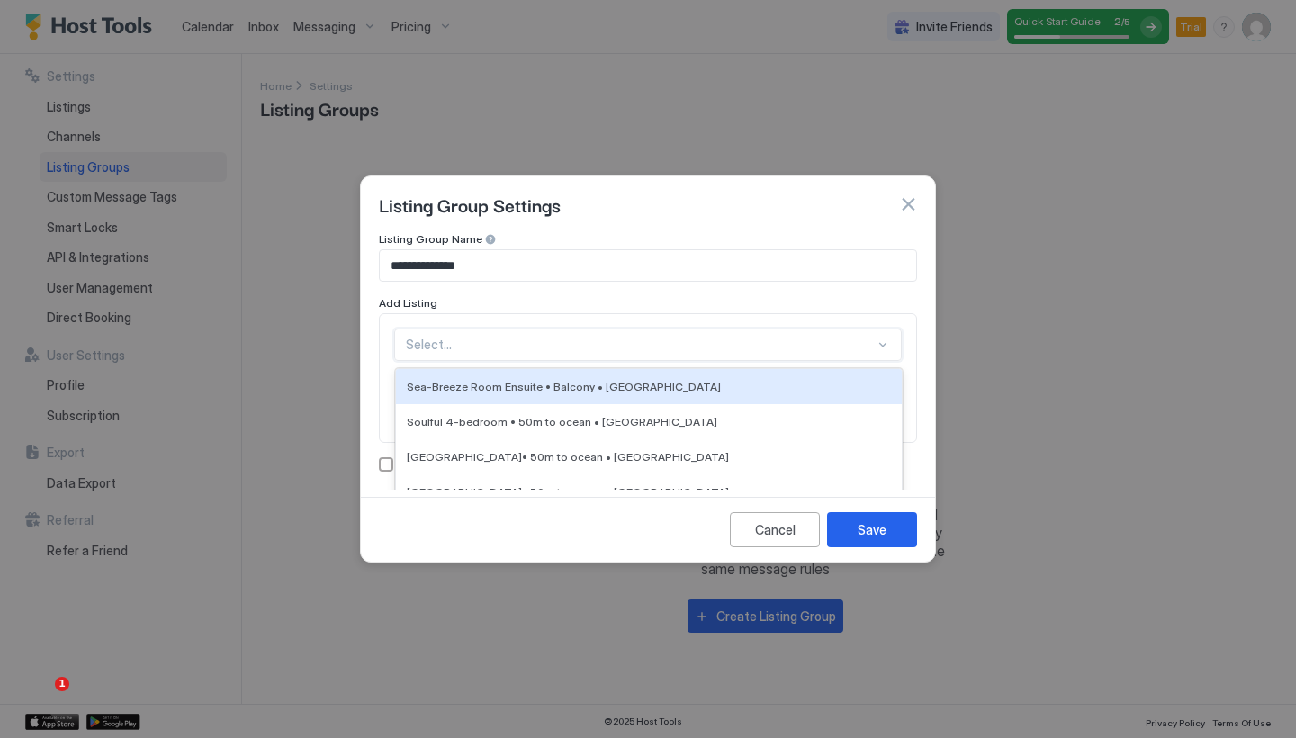
scroll to position [52, 0]
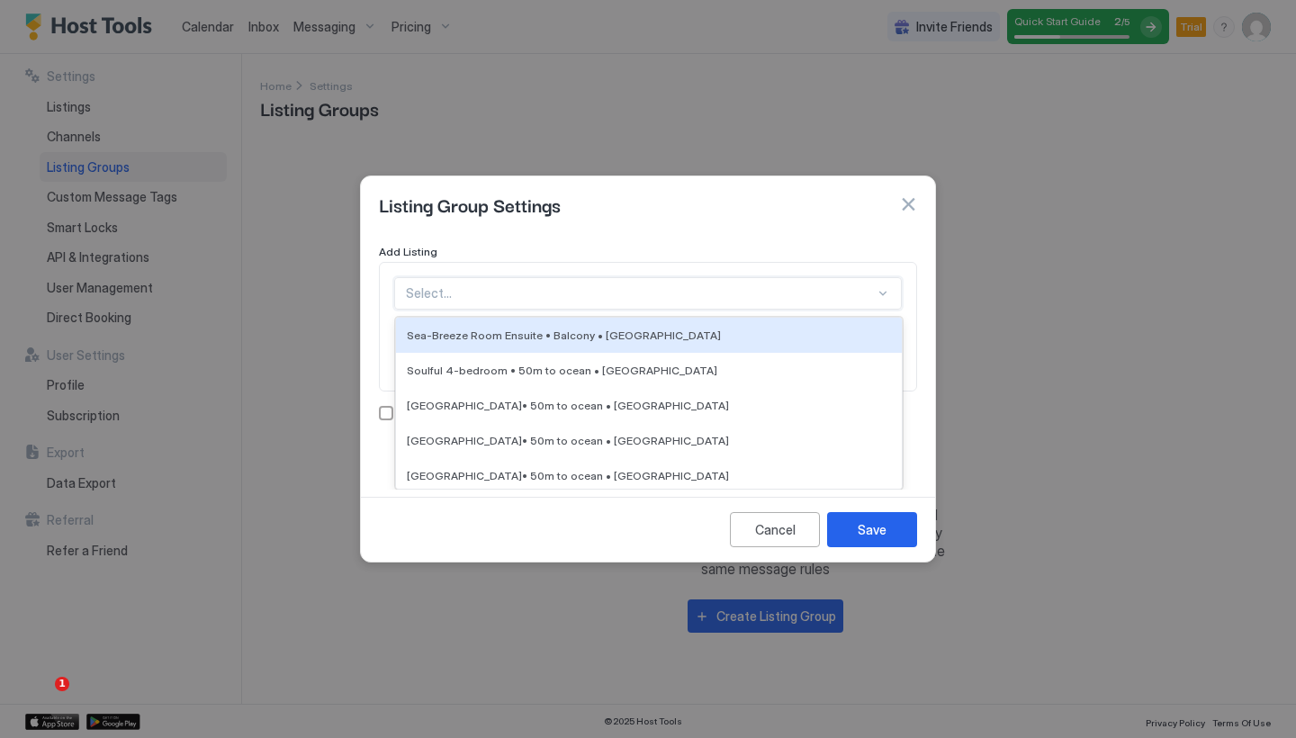
click at [566, 339] on span "Sea-Breeze Room Ensuite • Balcony • [GEOGRAPHIC_DATA]" at bounding box center [564, 334] width 314 height 13
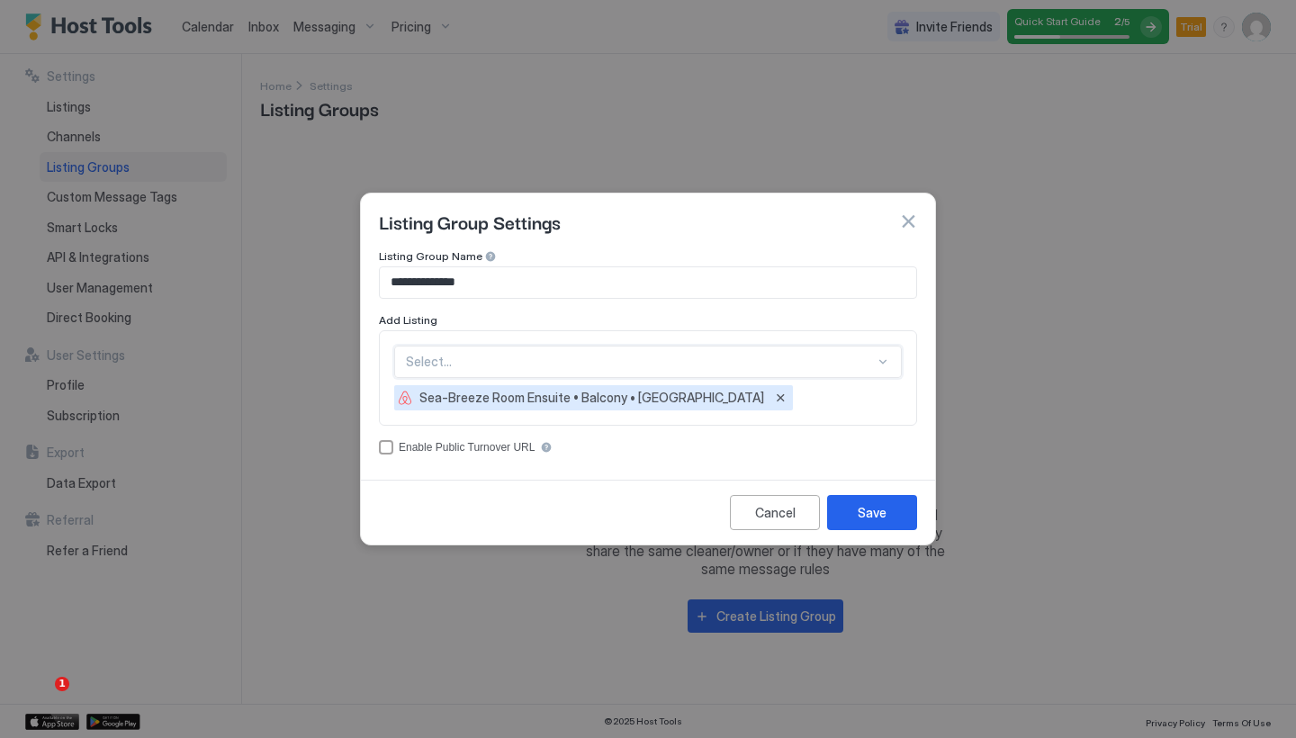
scroll to position [55, 0]
click at [884, 363] on div "option Sea-Breeze Room Ensuite • Balcony • [GEOGRAPHIC_DATA], selected. Select.…" at bounding box center [647, 362] width 507 height 32
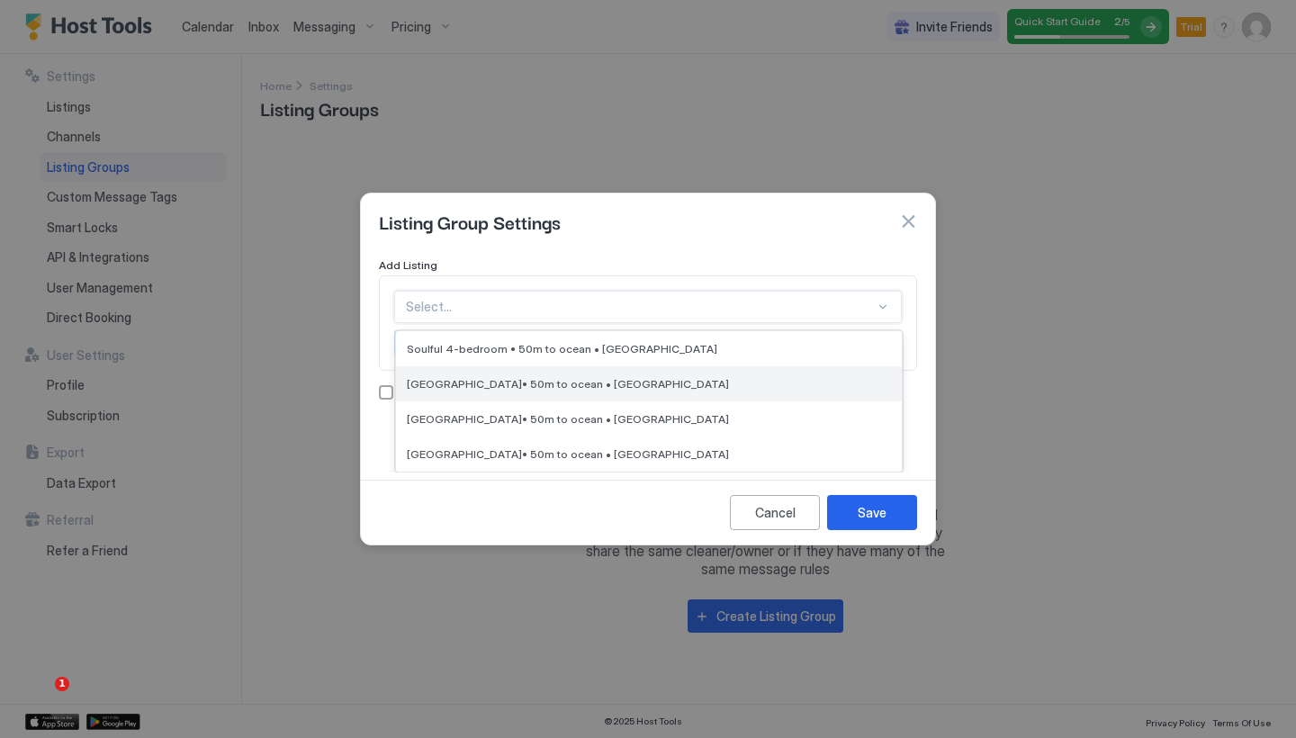
click at [568, 382] on span "[GEOGRAPHIC_DATA]• 50m to ocean • [GEOGRAPHIC_DATA]" at bounding box center [568, 383] width 322 height 13
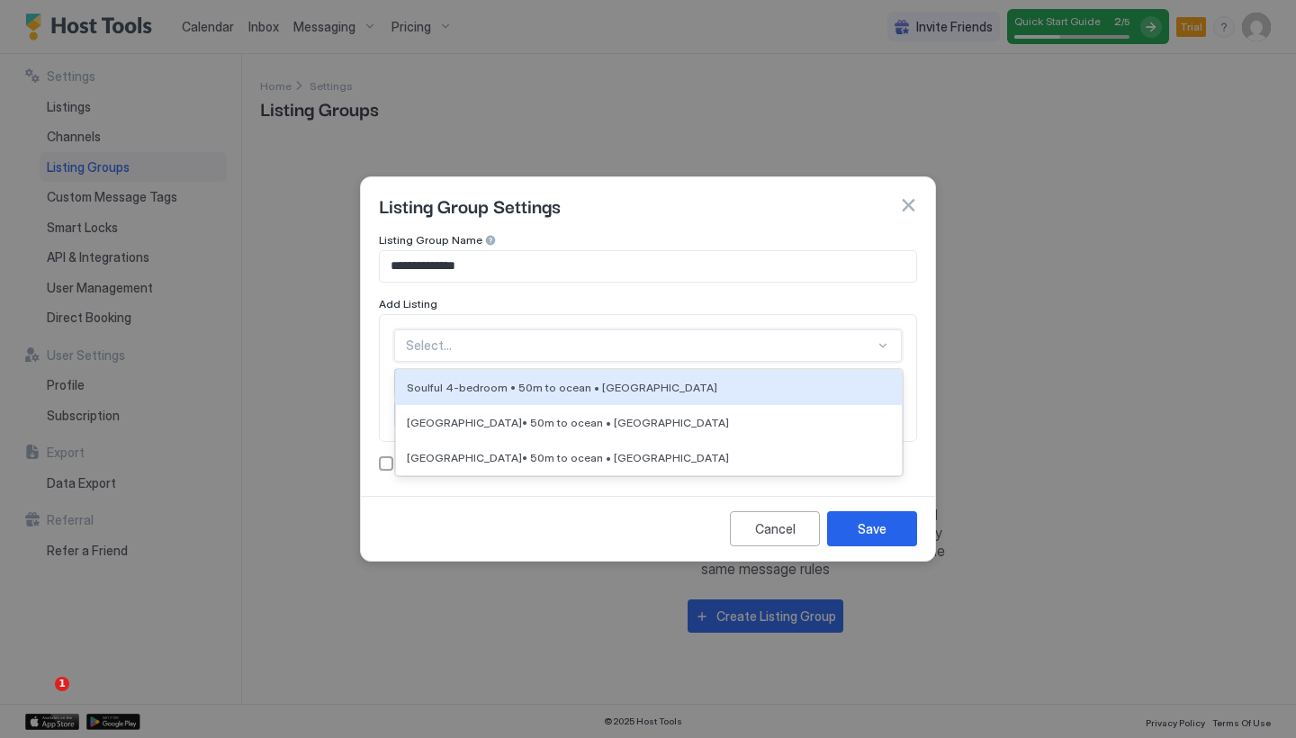
click at [884, 348] on div at bounding box center [882, 345] width 14 height 14
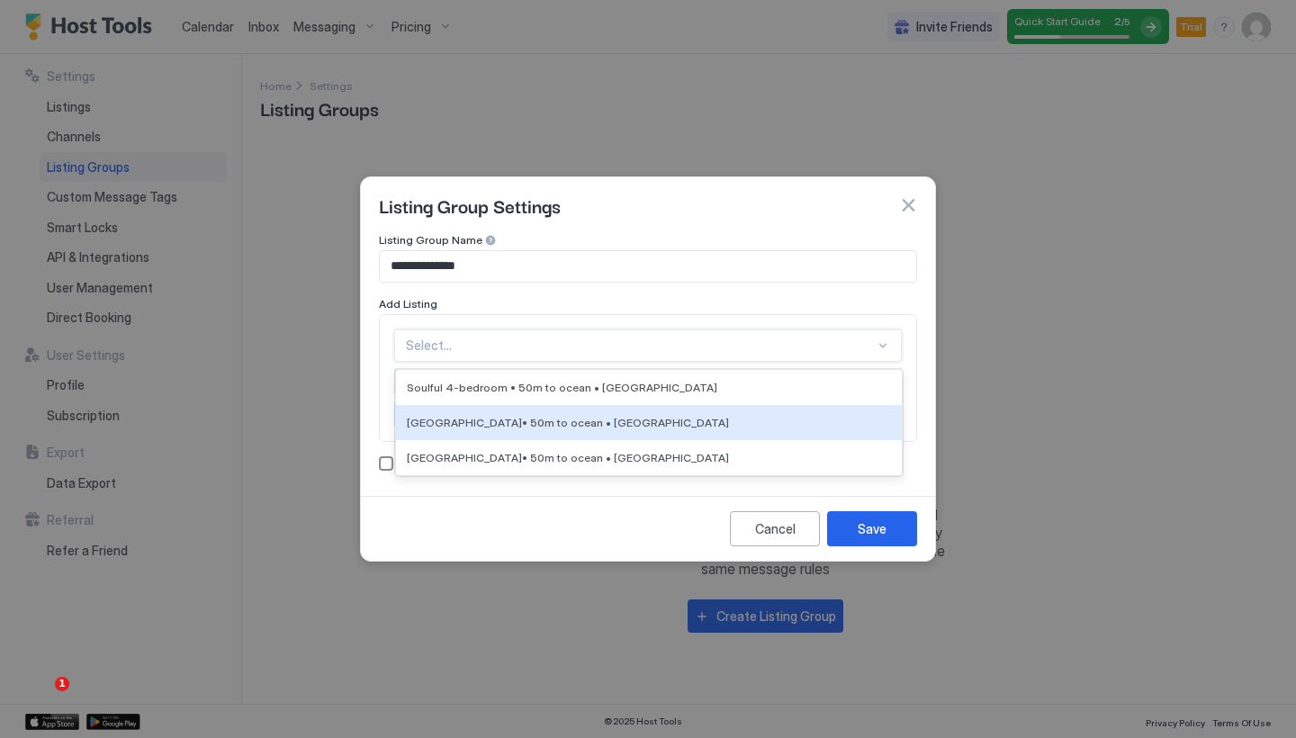
click at [384, 465] on div "accessCode" at bounding box center [386, 463] width 14 height 14
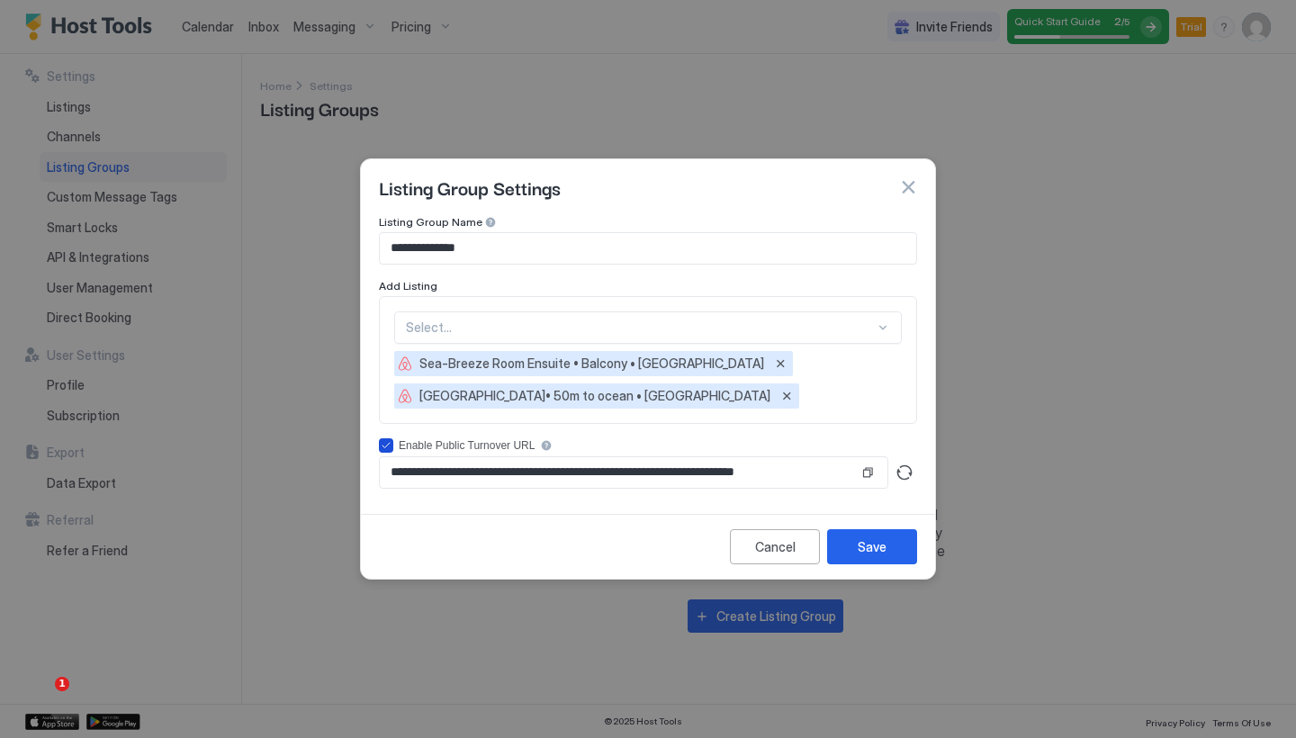
click at [389, 444] on icon "accessCode" at bounding box center [385, 445] width 7 height 5
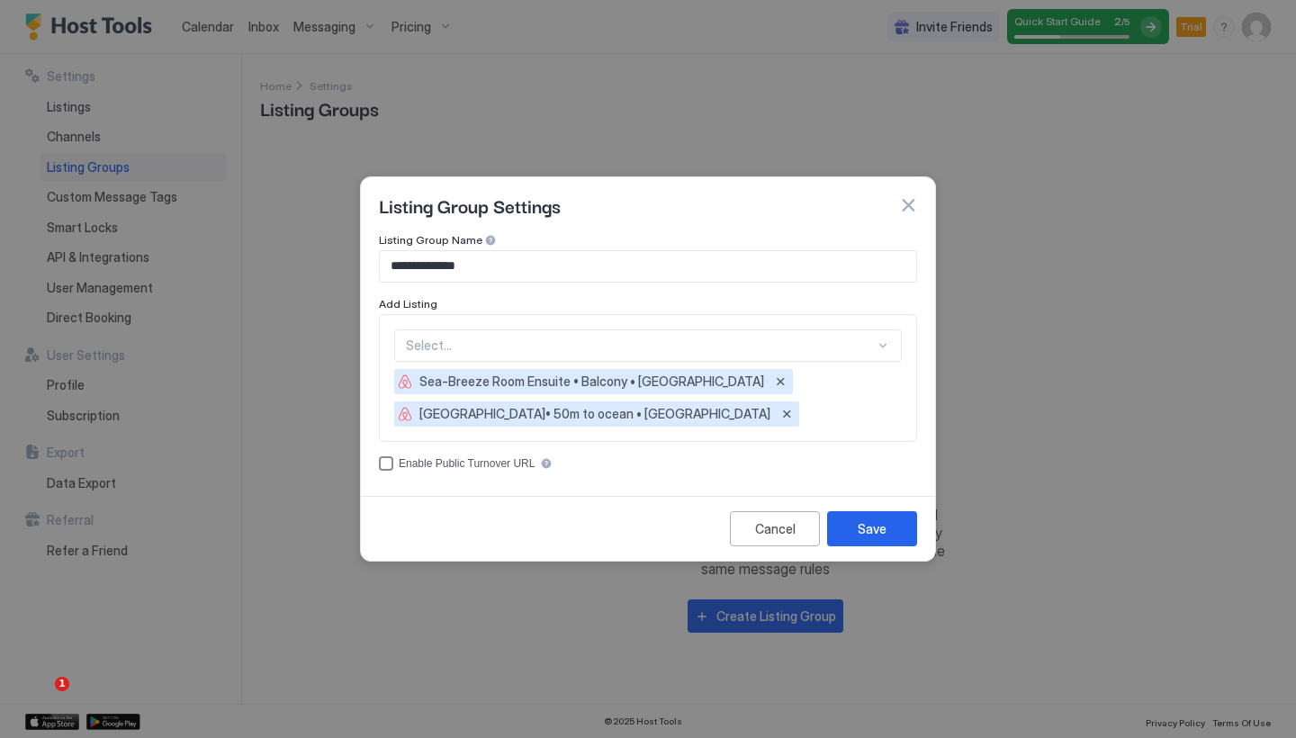
click at [602, 339] on div at bounding box center [640, 345] width 469 height 16
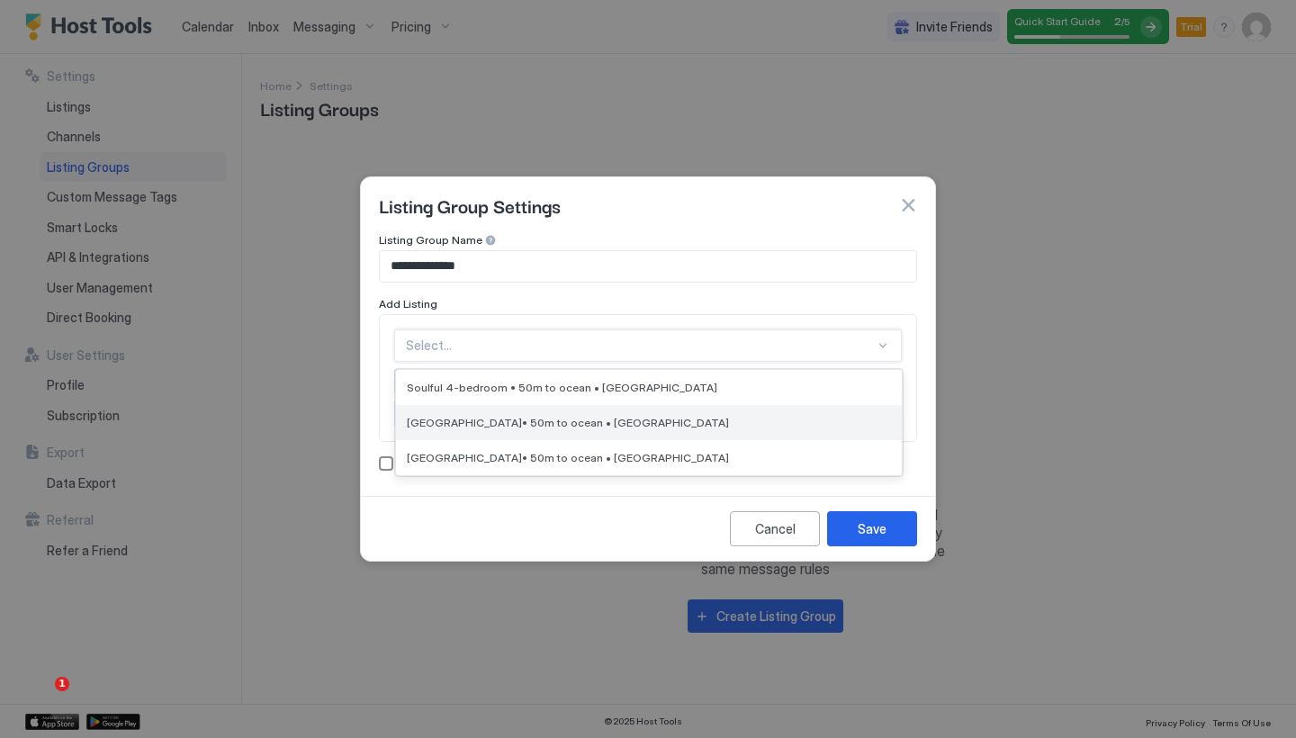
click at [516, 423] on span "[GEOGRAPHIC_DATA]• 50m to ocean • [GEOGRAPHIC_DATA]" at bounding box center [568, 422] width 322 height 13
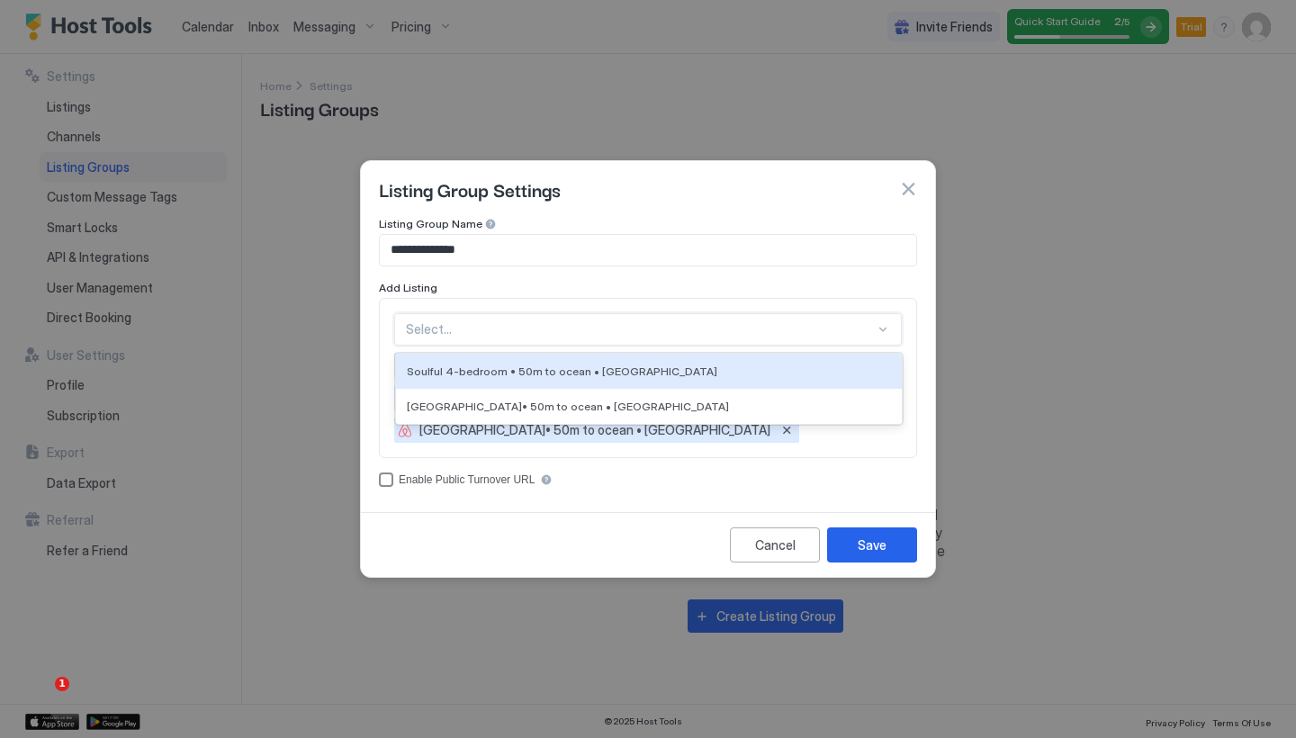
click at [822, 331] on div at bounding box center [640, 329] width 469 height 16
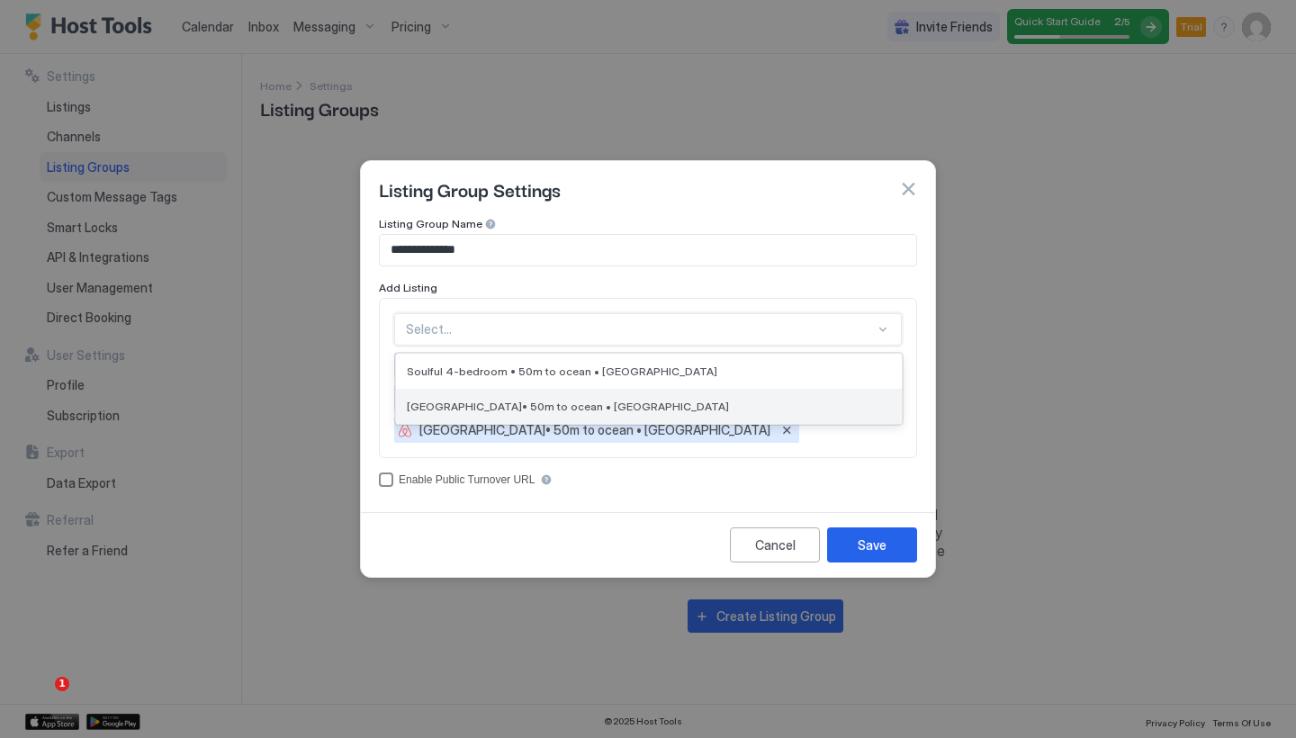
click at [656, 410] on span "[GEOGRAPHIC_DATA]• 50m to ocean • [GEOGRAPHIC_DATA]" at bounding box center [568, 405] width 322 height 13
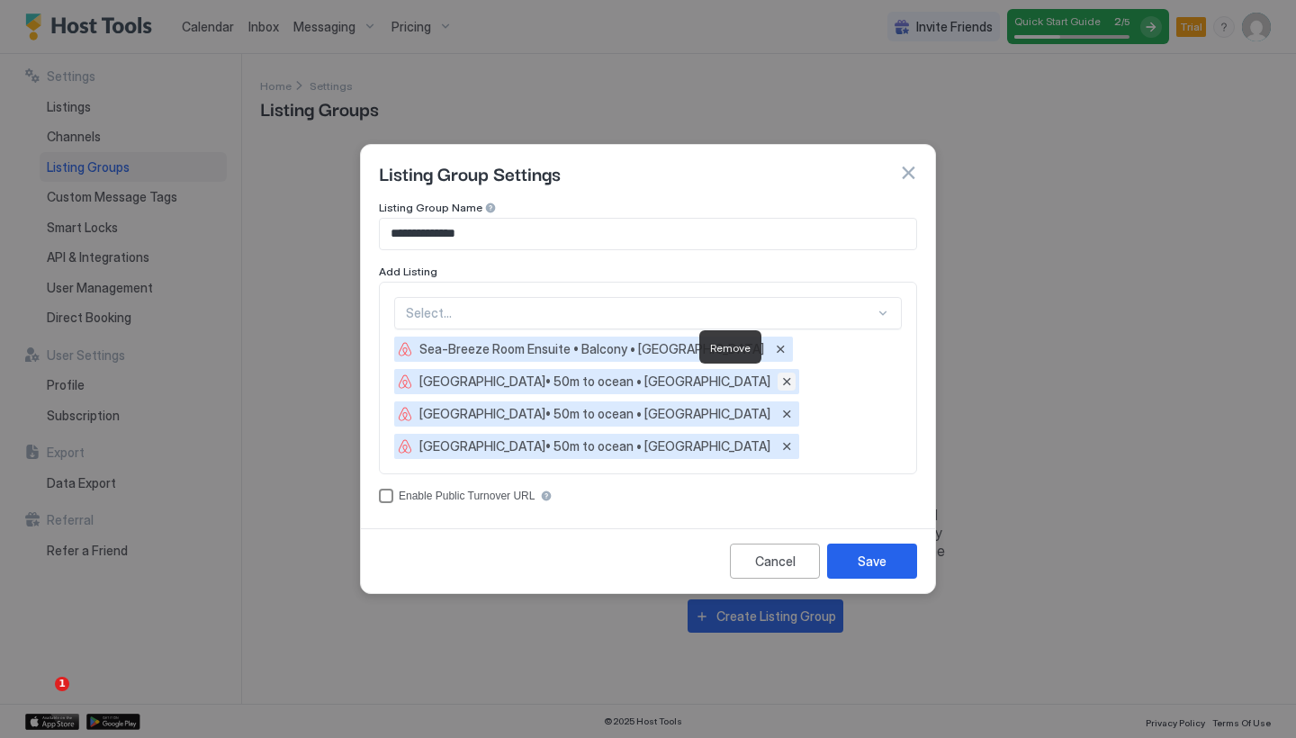
click at [777, 381] on button "Remove" at bounding box center [786, 381] width 18 height 18
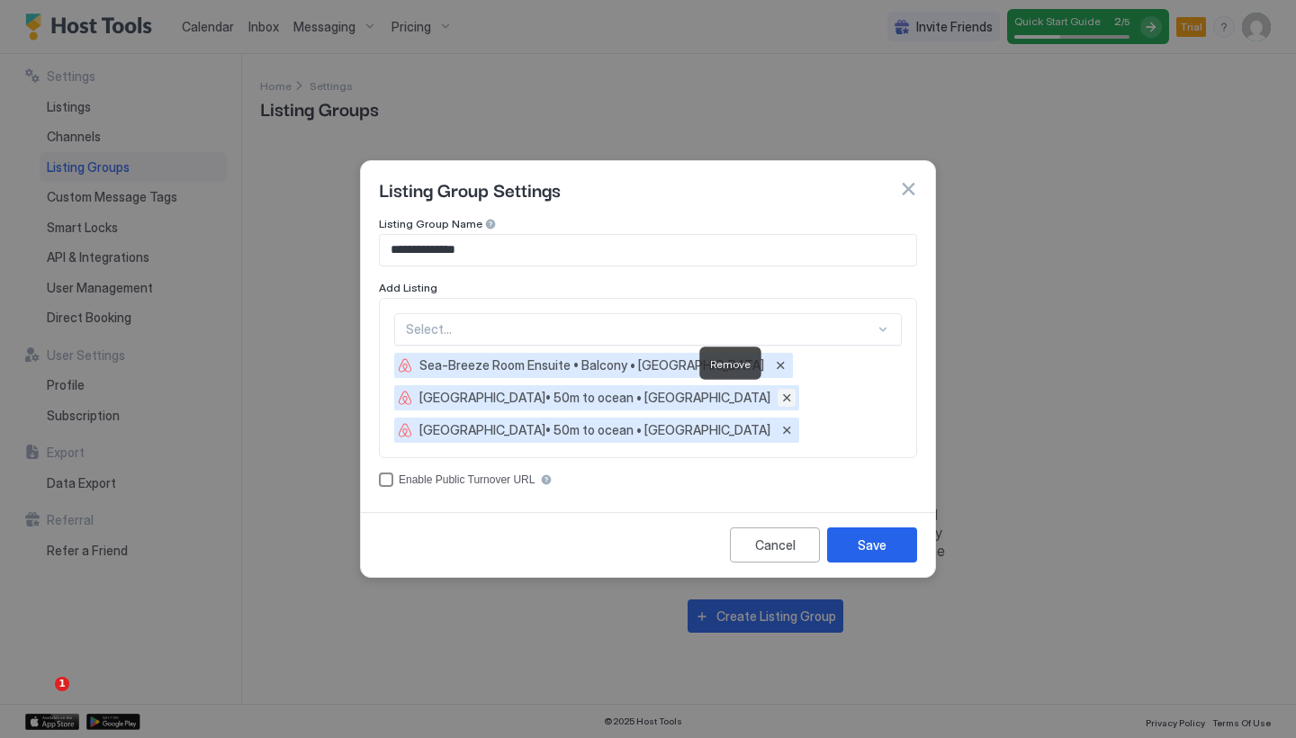
click at [777, 395] on button "Remove" at bounding box center [786, 398] width 18 height 18
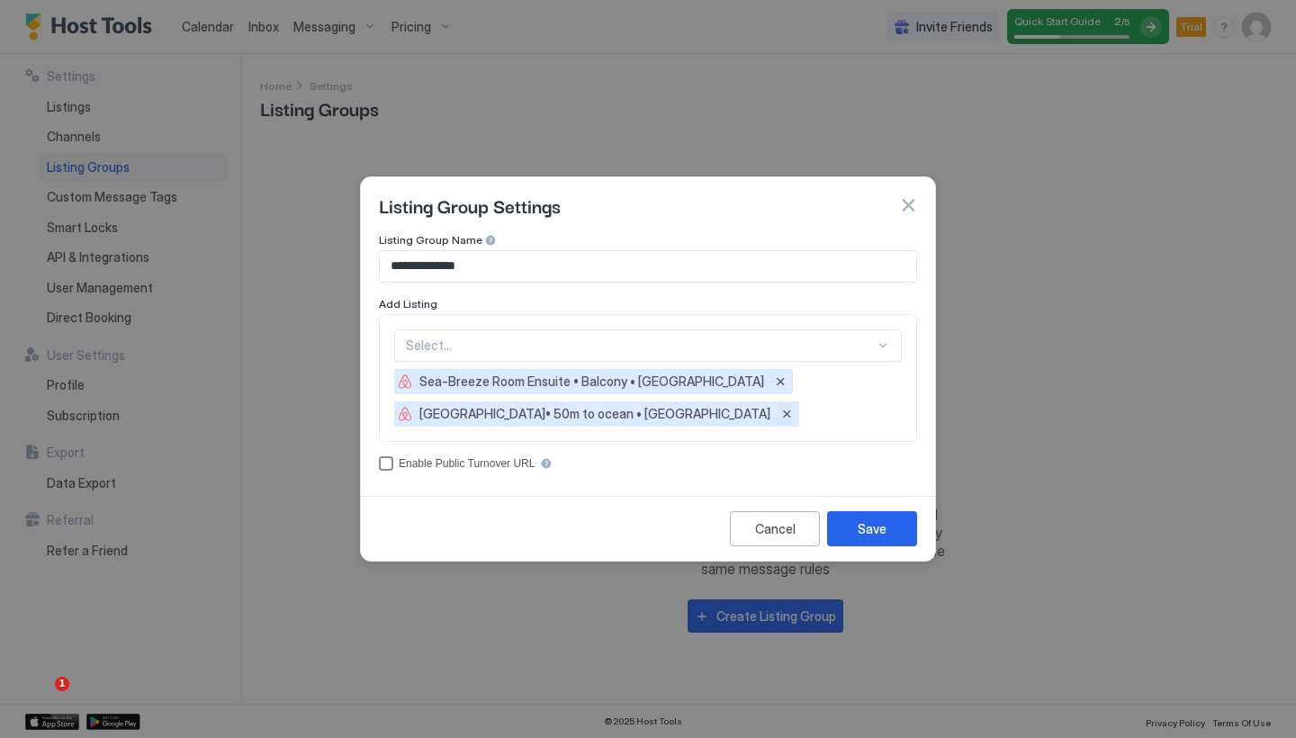
click at [836, 339] on div at bounding box center [640, 345] width 469 height 16
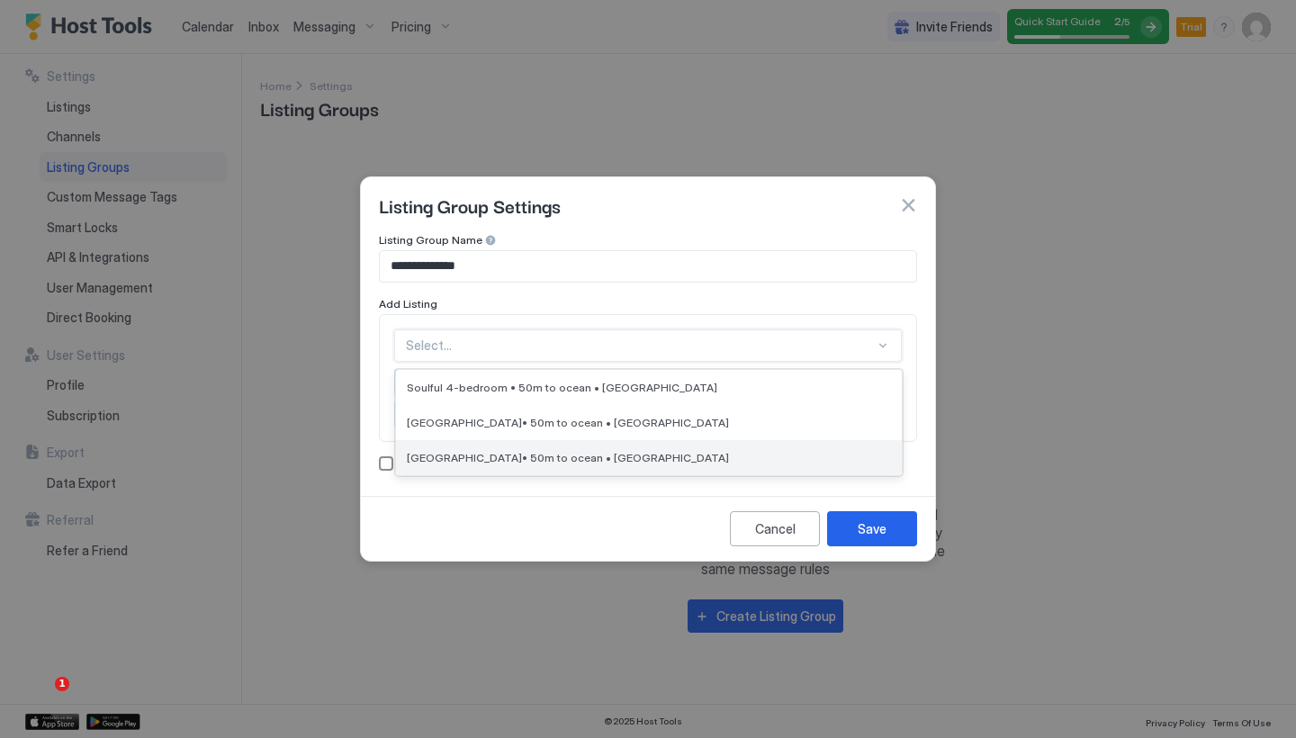
click at [639, 454] on span "[GEOGRAPHIC_DATA]• 50m to ocean • [GEOGRAPHIC_DATA]" at bounding box center [568, 457] width 322 height 13
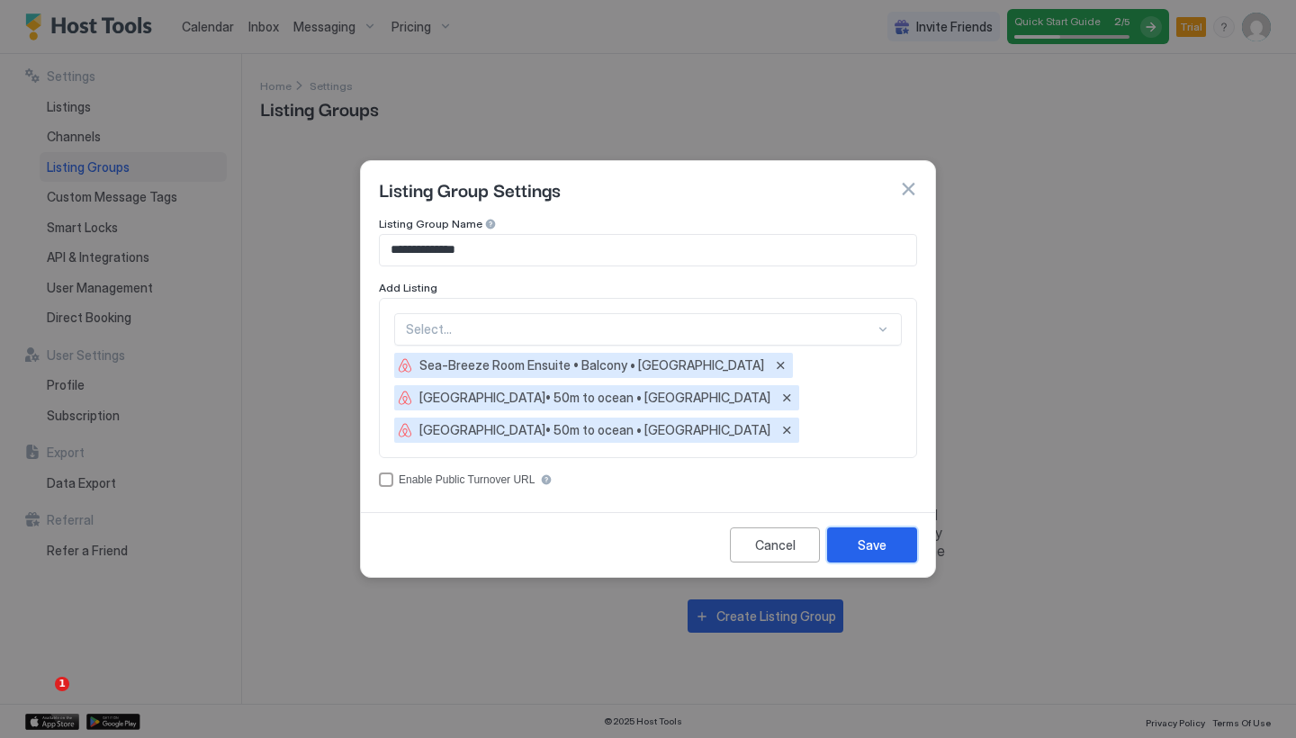
click at [877, 545] on div "Save" at bounding box center [871, 544] width 29 height 19
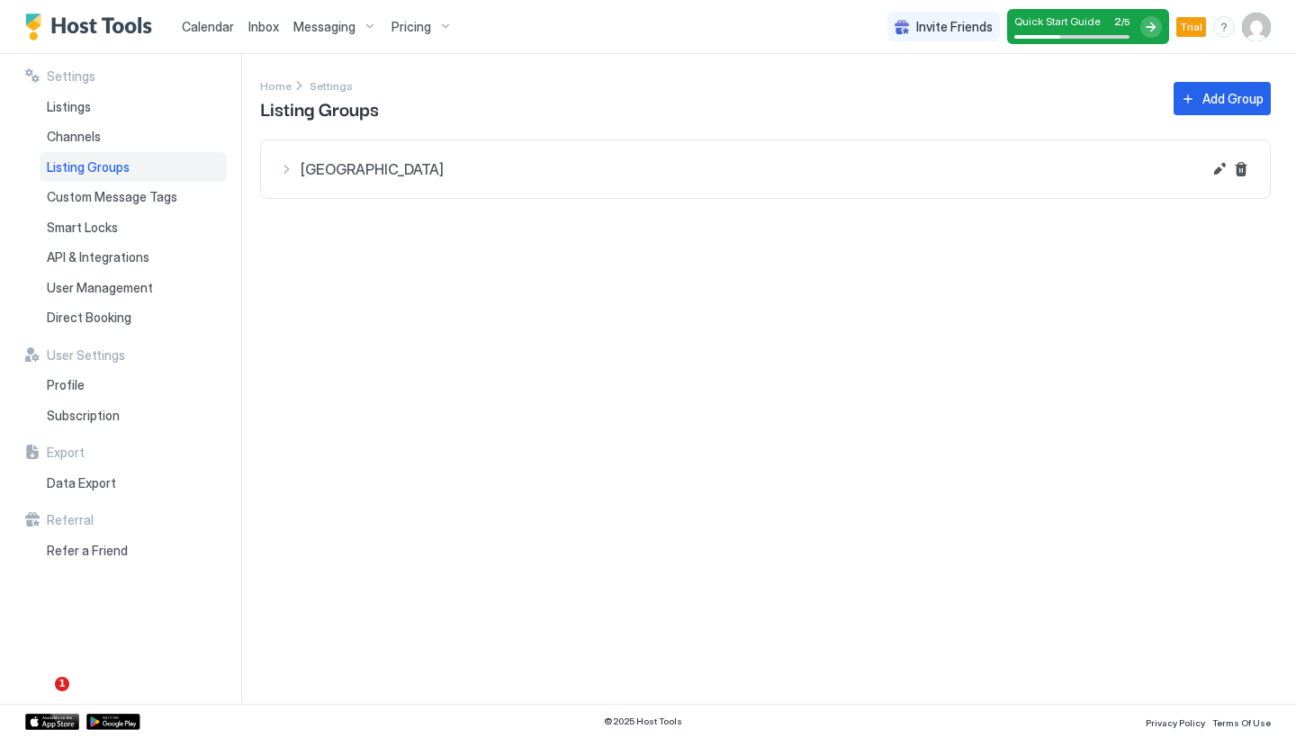
click at [964, 31] on span "Invite Friends" at bounding box center [954, 27] width 76 height 16
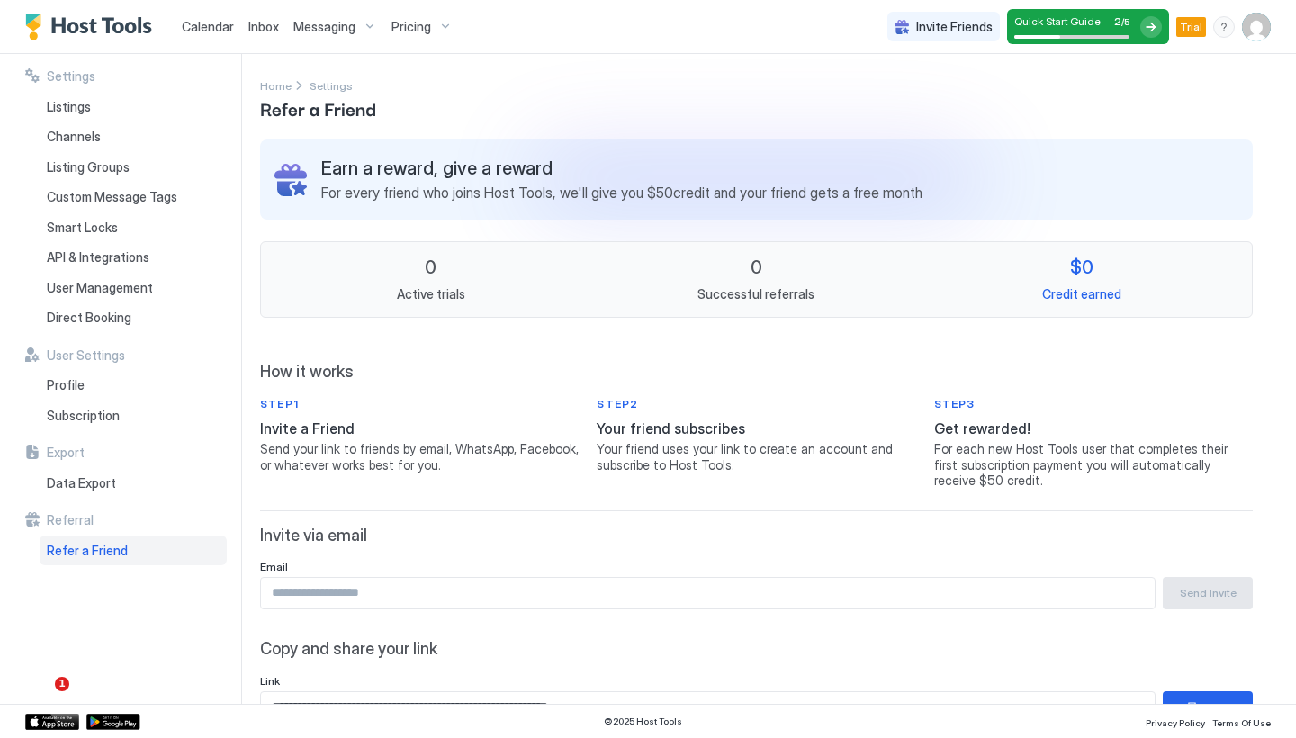
click at [803, 115] on div "Home Settings Refer a Friend" at bounding box center [756, 99] width 992 height 46
